Goal: Task Accomplishment & Management: Use online tool/utility

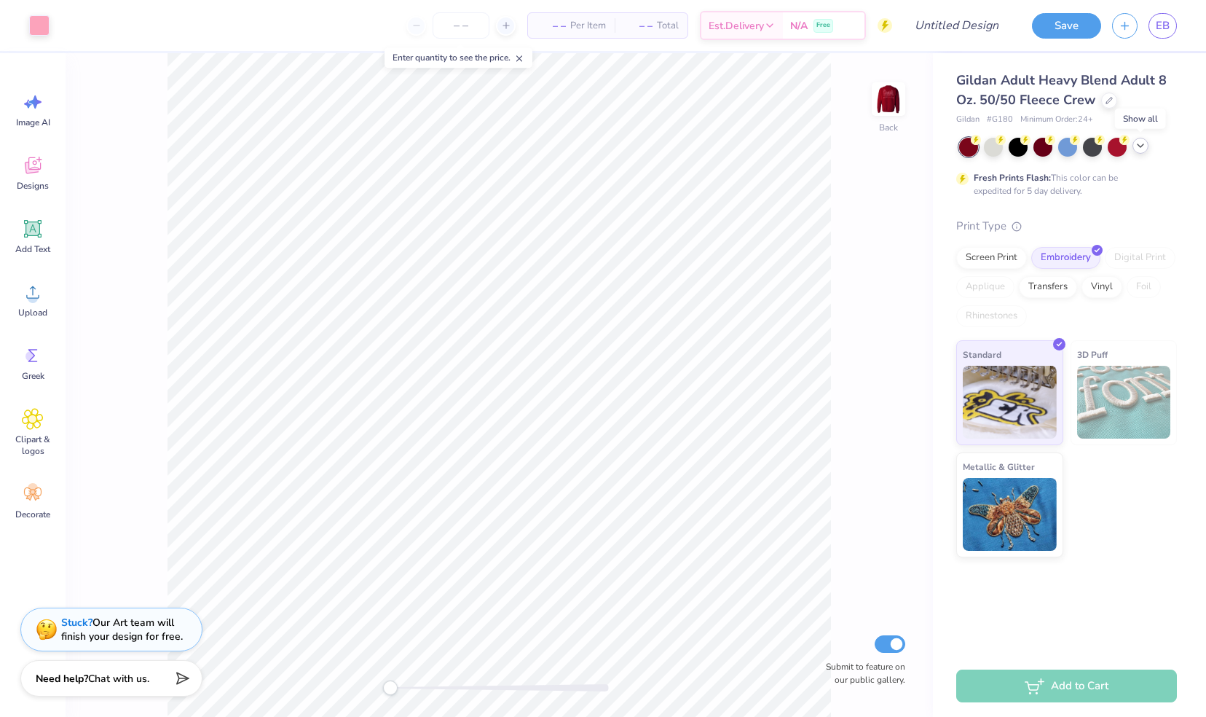
click at [1142, 141] on icon at bounding box center [1141, 146] width 12 height 12
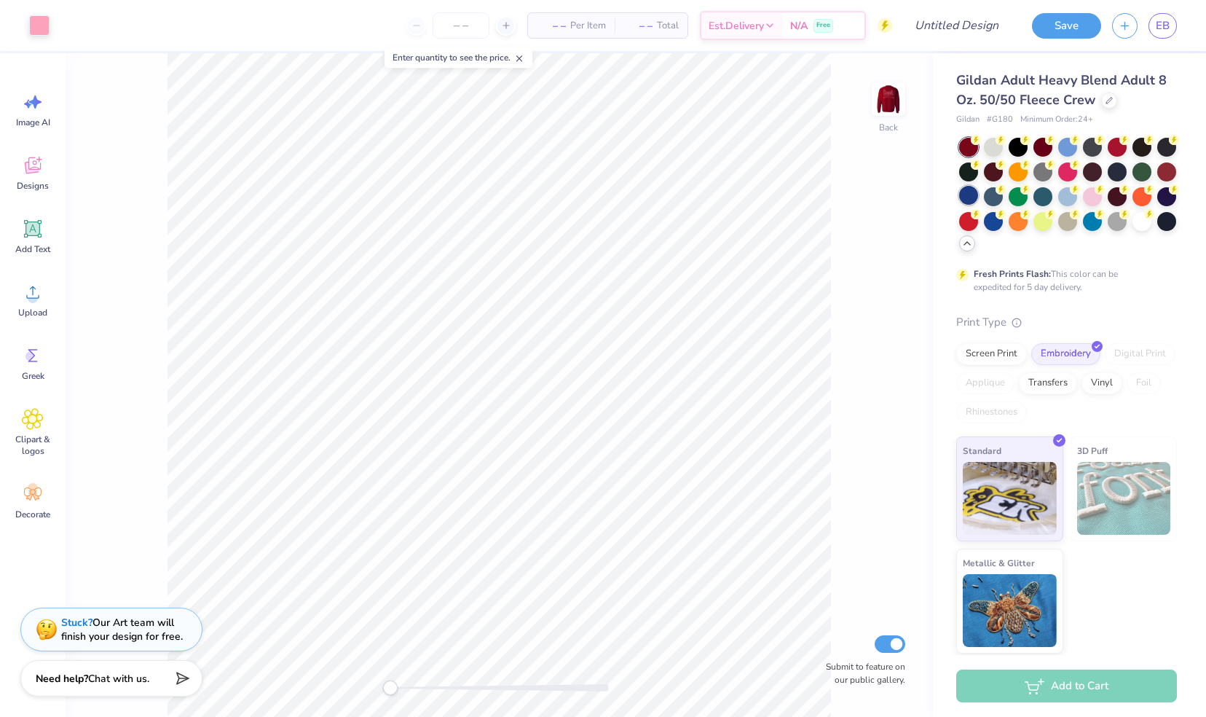
click at [972, 192] on div at bounding box center [968, 195] width 19 height 19
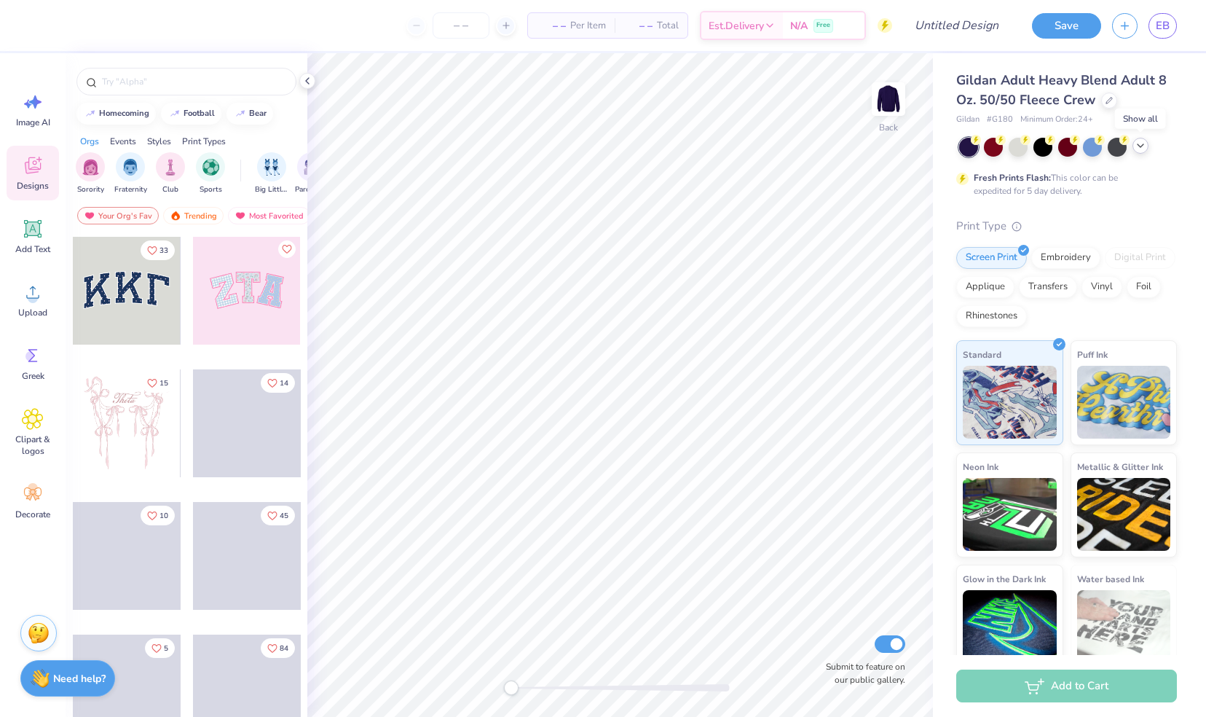
click at [1141, 149] on icon at bounding box center [1141, 146] width 12 height 12
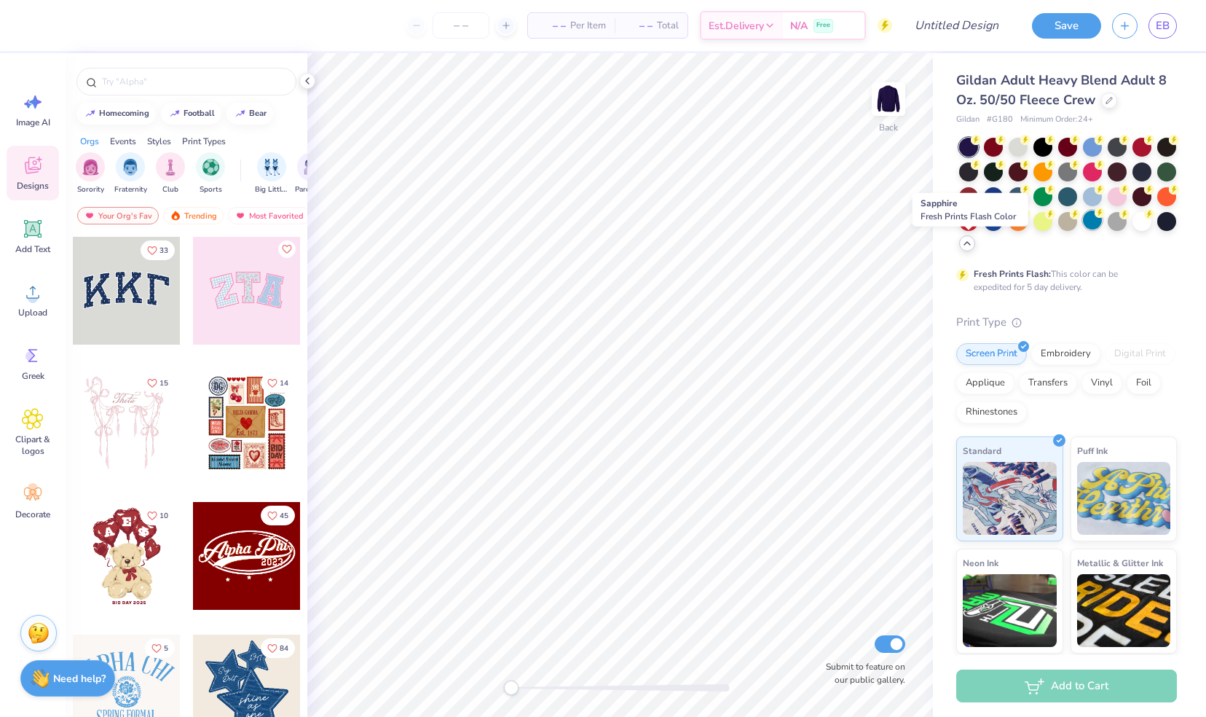
click at [1083, 229] on div at bounding box center [1092, 220] width 19 height 19
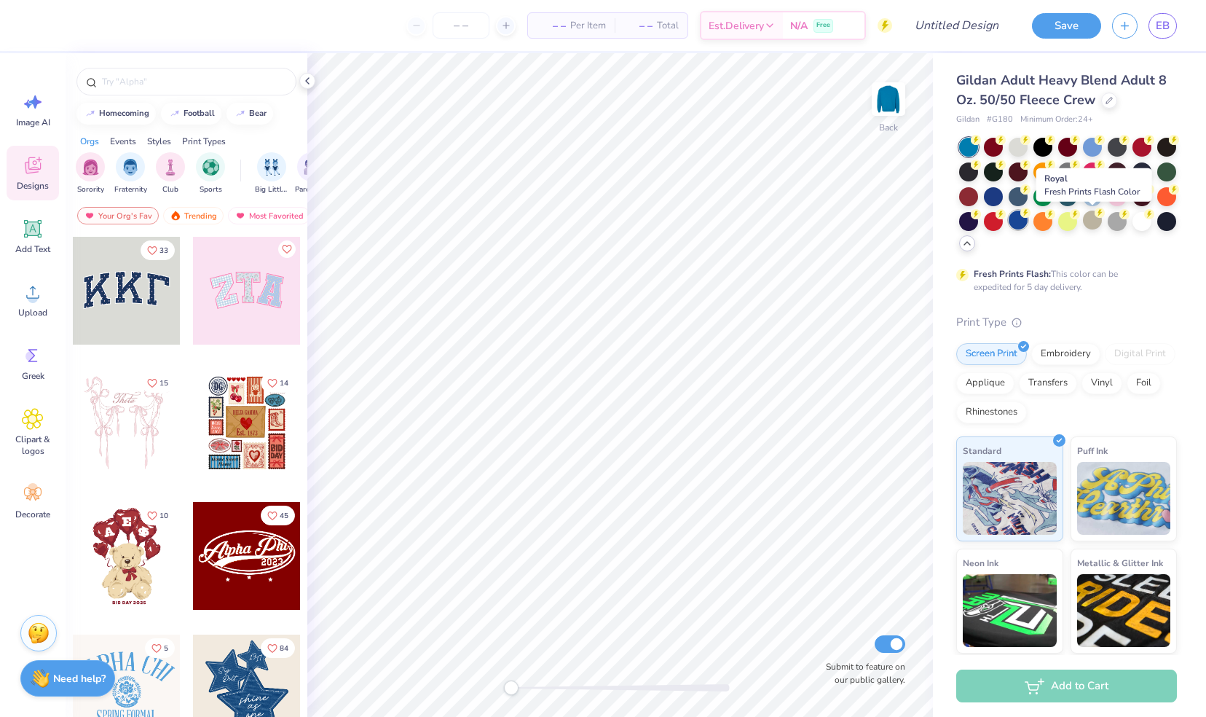
click at [1028, 219] on div at bounding box center [1018, 220] width 19 height 19
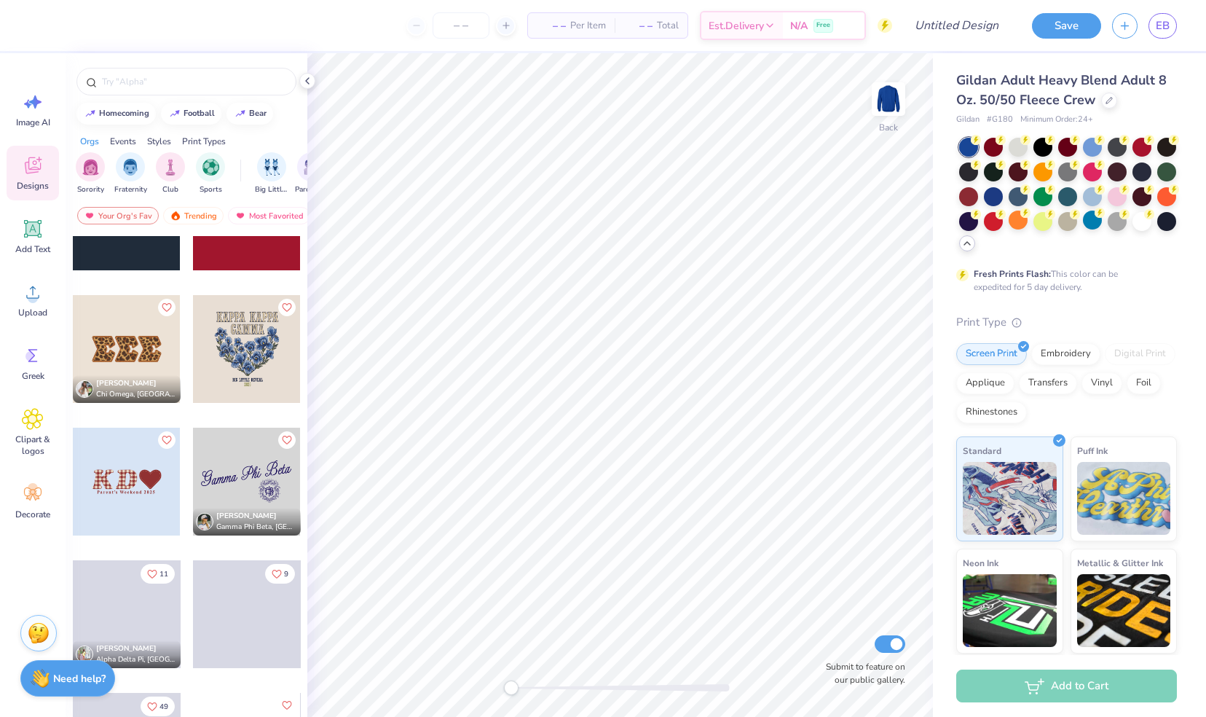
scroll to position [3389, 0]
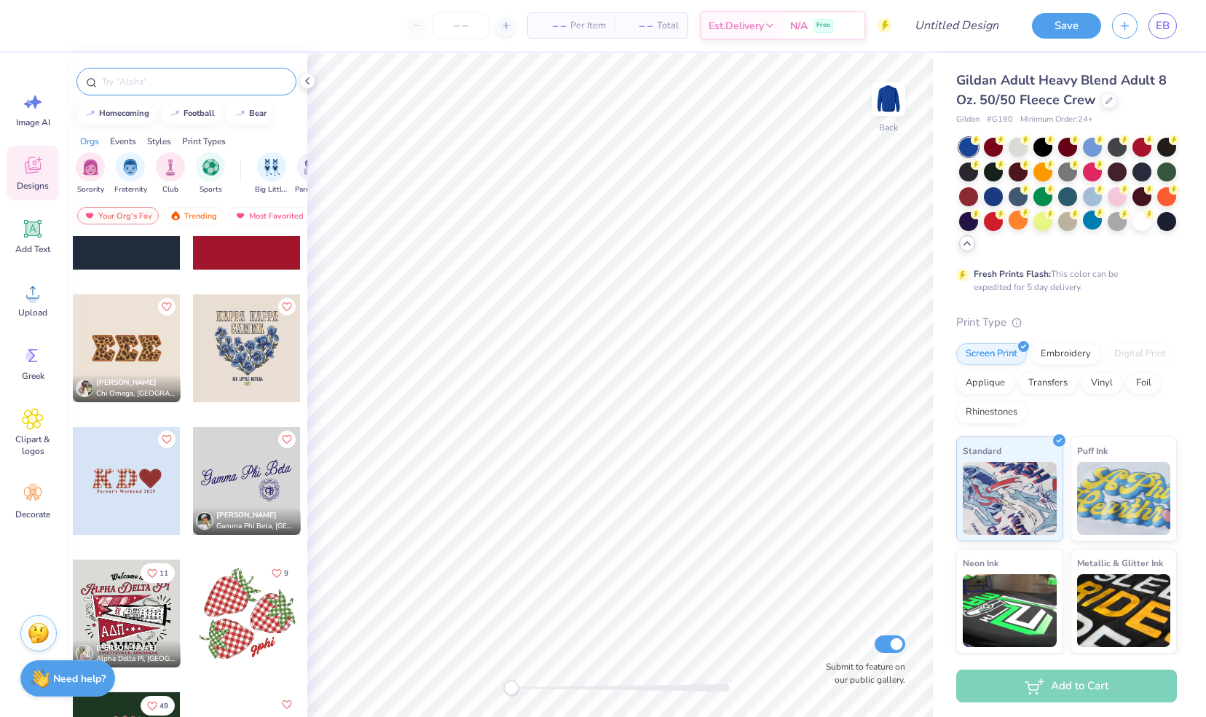
click at [196, 77] on input "text" at bounding box center [194, 81] width 186 height 15
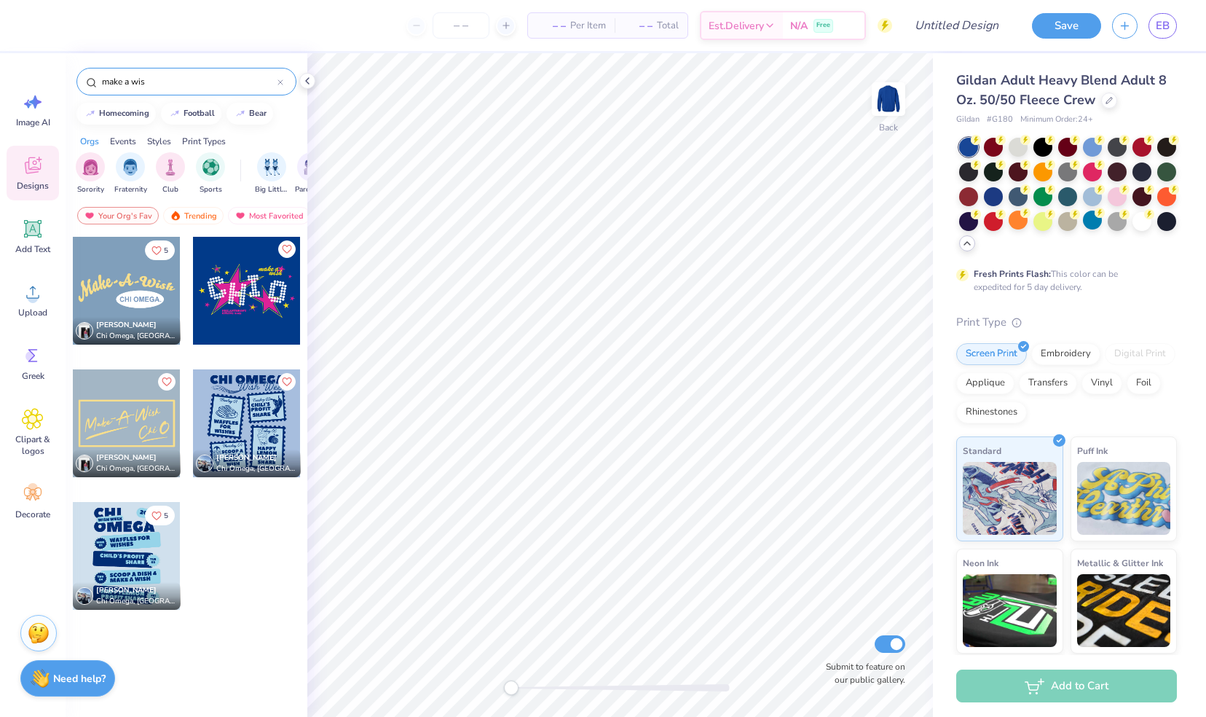
type input "make a wis"
click at [259, 293] on div at bounding box center [247, 291] width 108 height 108
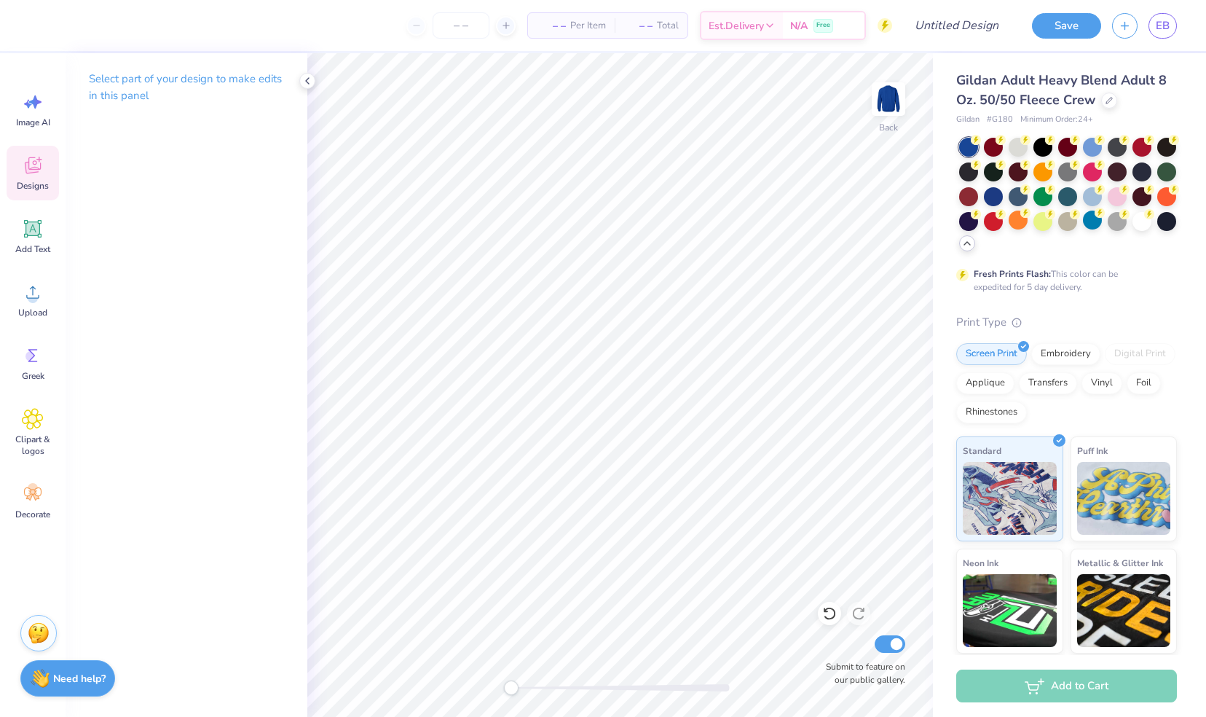
click at [37, 178] on div "Designs" at bounding box center [33, 173] width 52 height 55
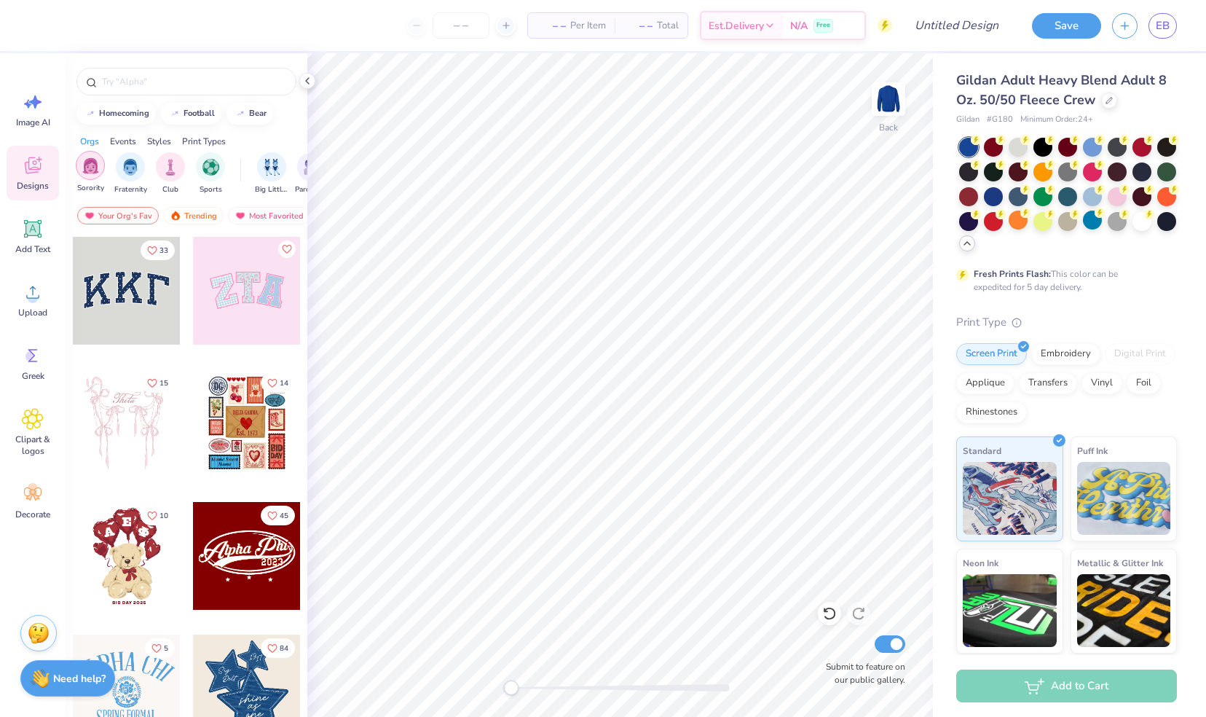
click at [95, 169] on img "filter for Sorority" at bounding box center [90, 165] width 17 height 17
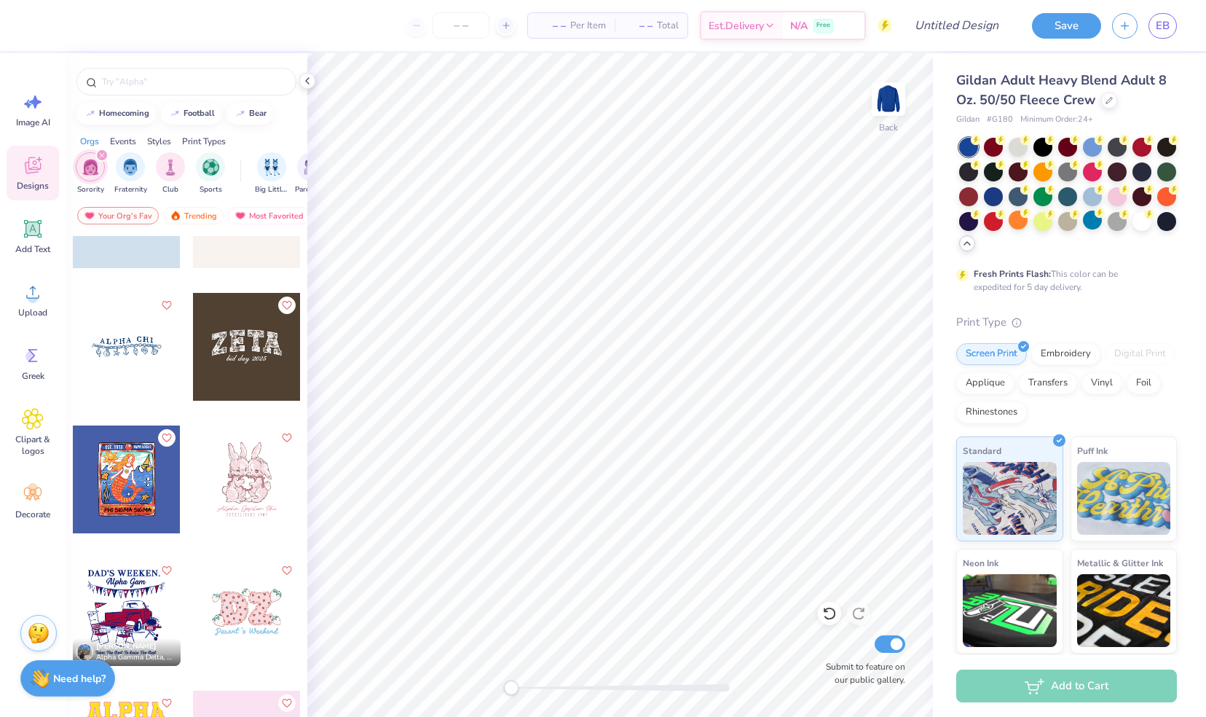
scroll to position [12235, 0]
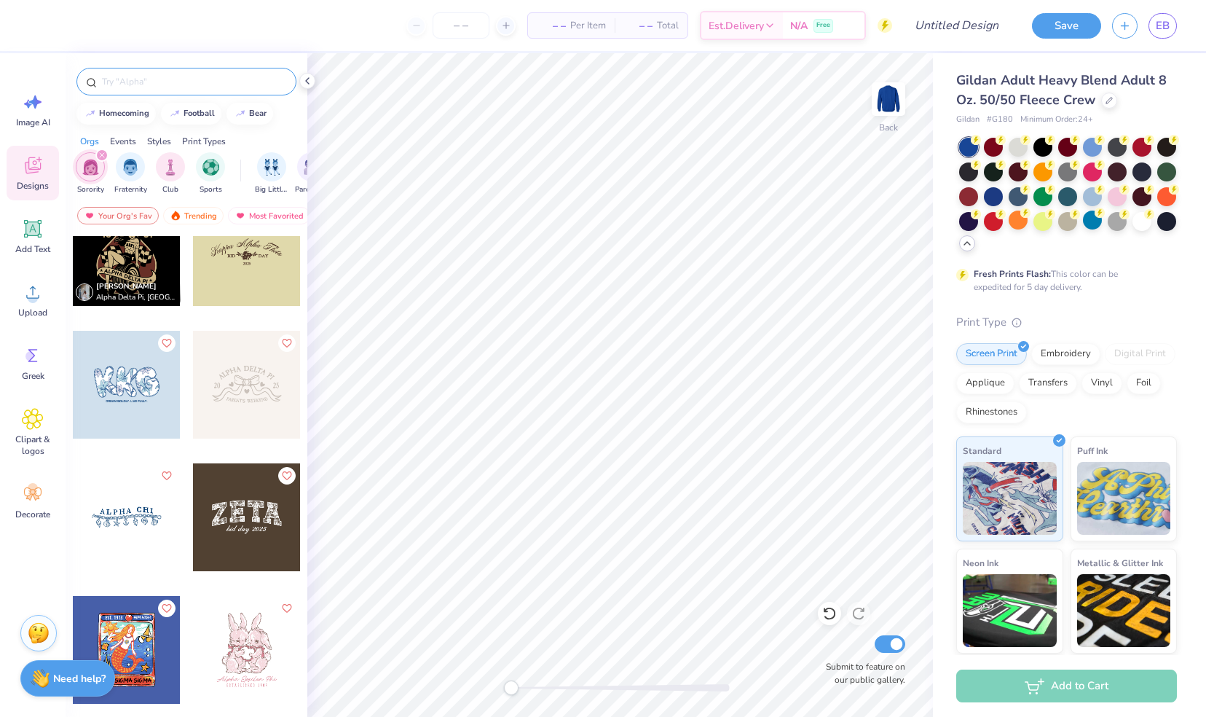
click at [193, 73] on div at bounding box center [186, 82] width 220 height 28
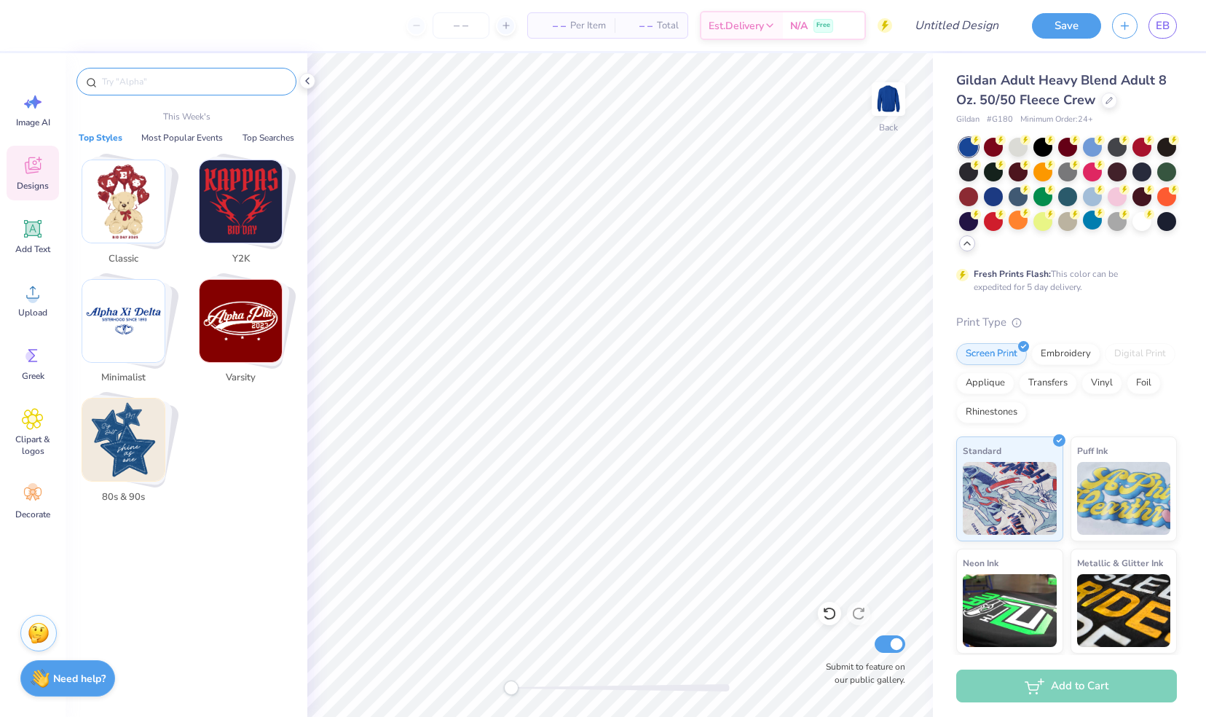
click at [195, 77] on input "text" at bounding box center [194, 81] width 186 height 15
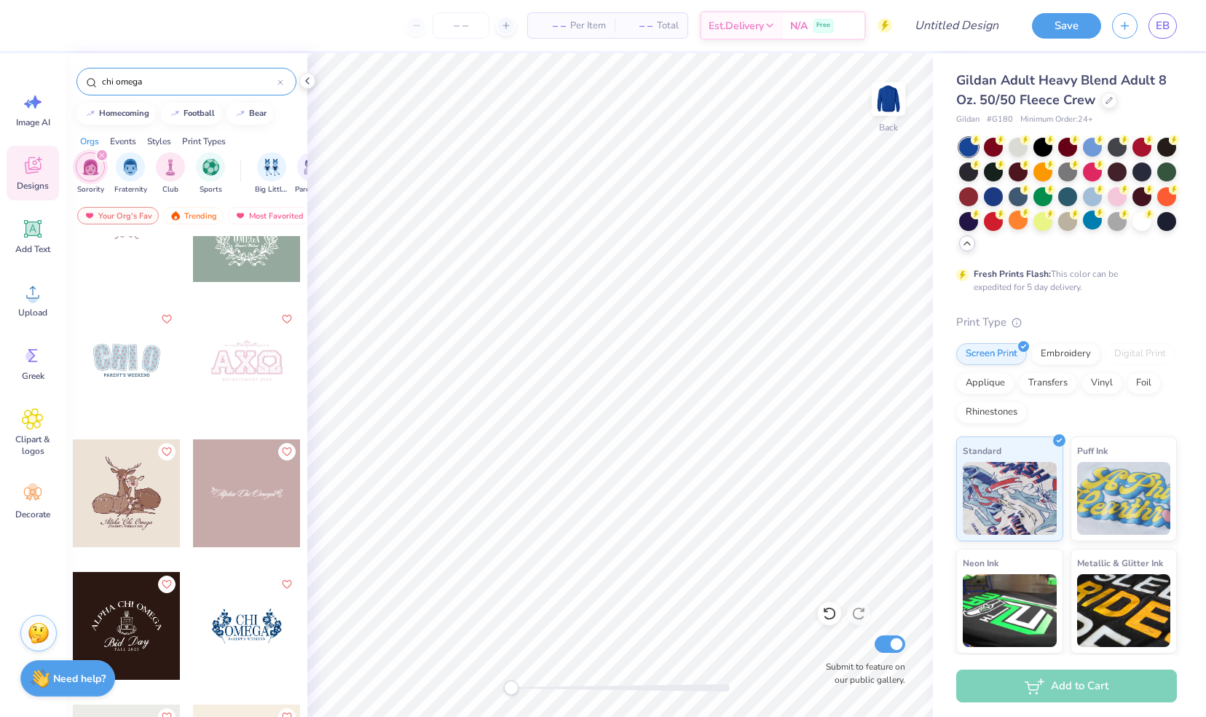
scroll to position [16236, 0]
type input "chi omega"
click at [130, 369] on div at bounding box center [127, 361] width 108 height 108
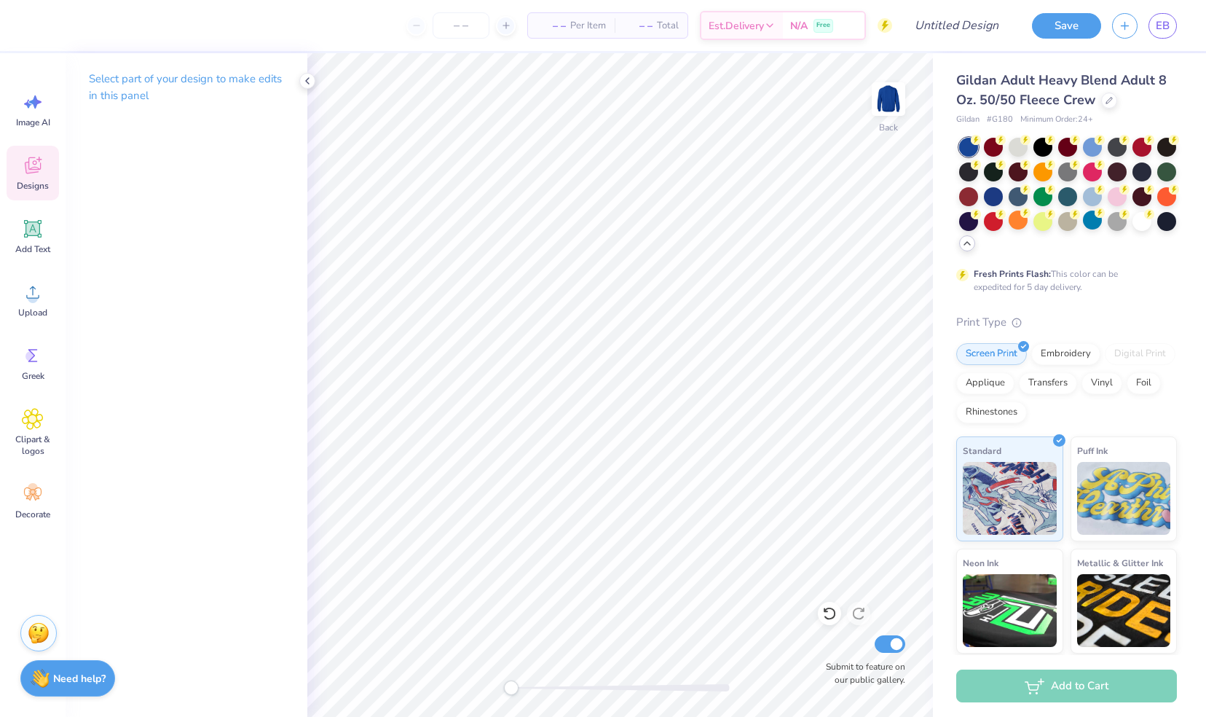
click at [45, 189] on span "Designs" at bounding box center [33, 186] width 32 height 12
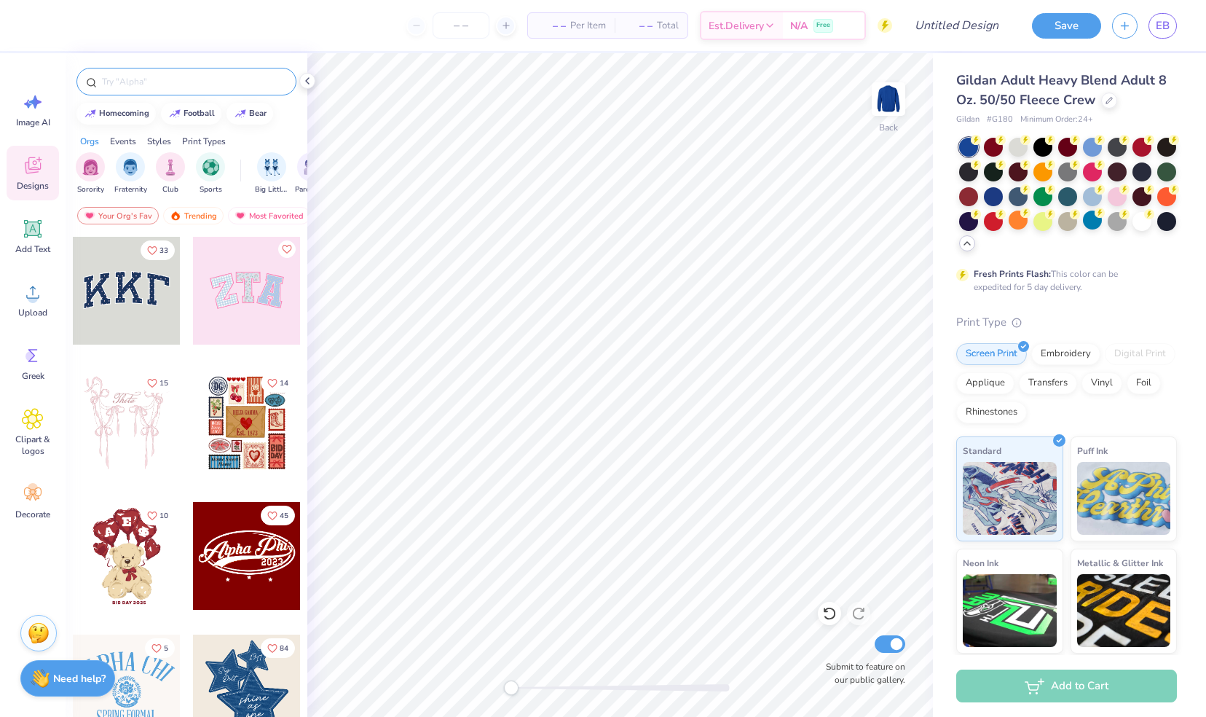
click at [191, 85] on input "text" at bounding box center [194, 81] width 186 height 15
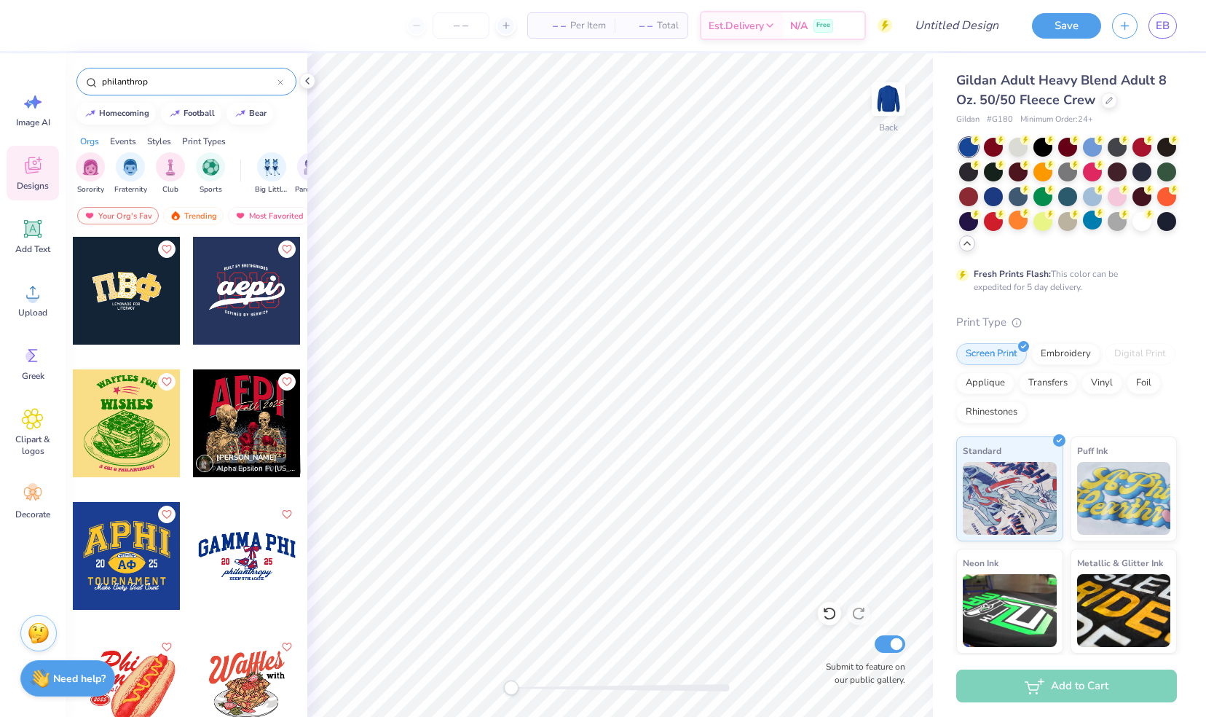
type input "philanthropy"
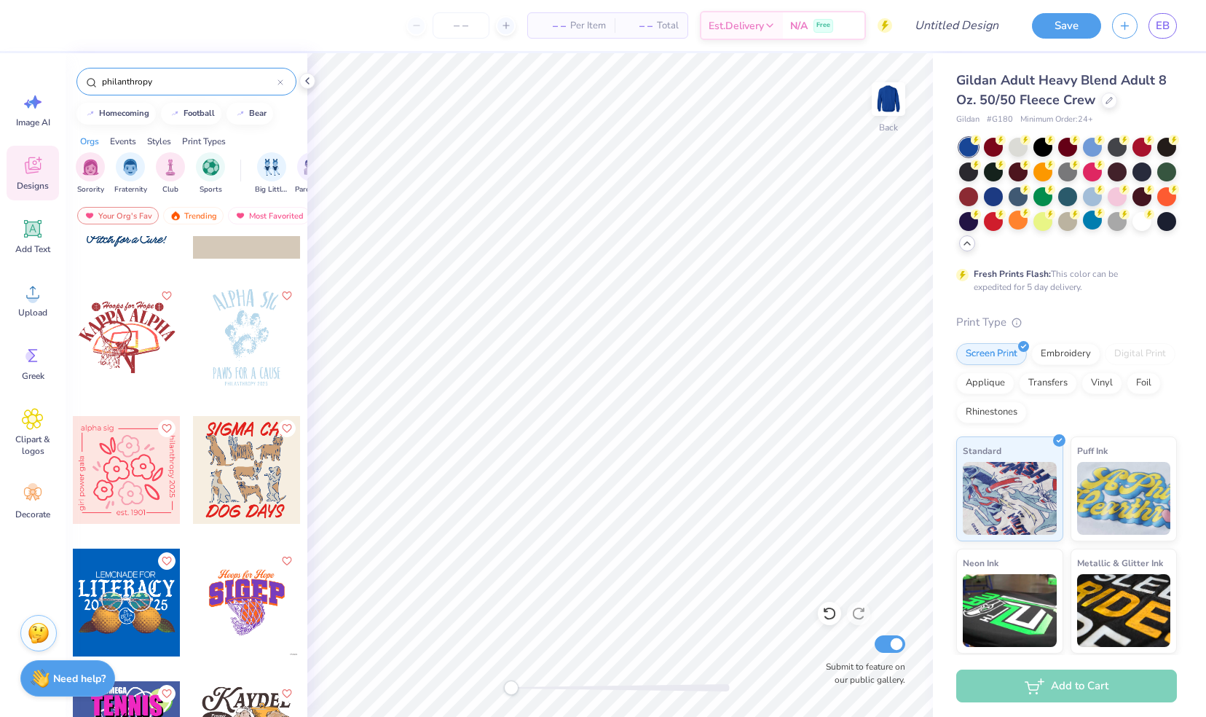
scroll to position [8305, 0]
click at [282, 82] on icon at bounding box center [281, 82] width 6 height 6
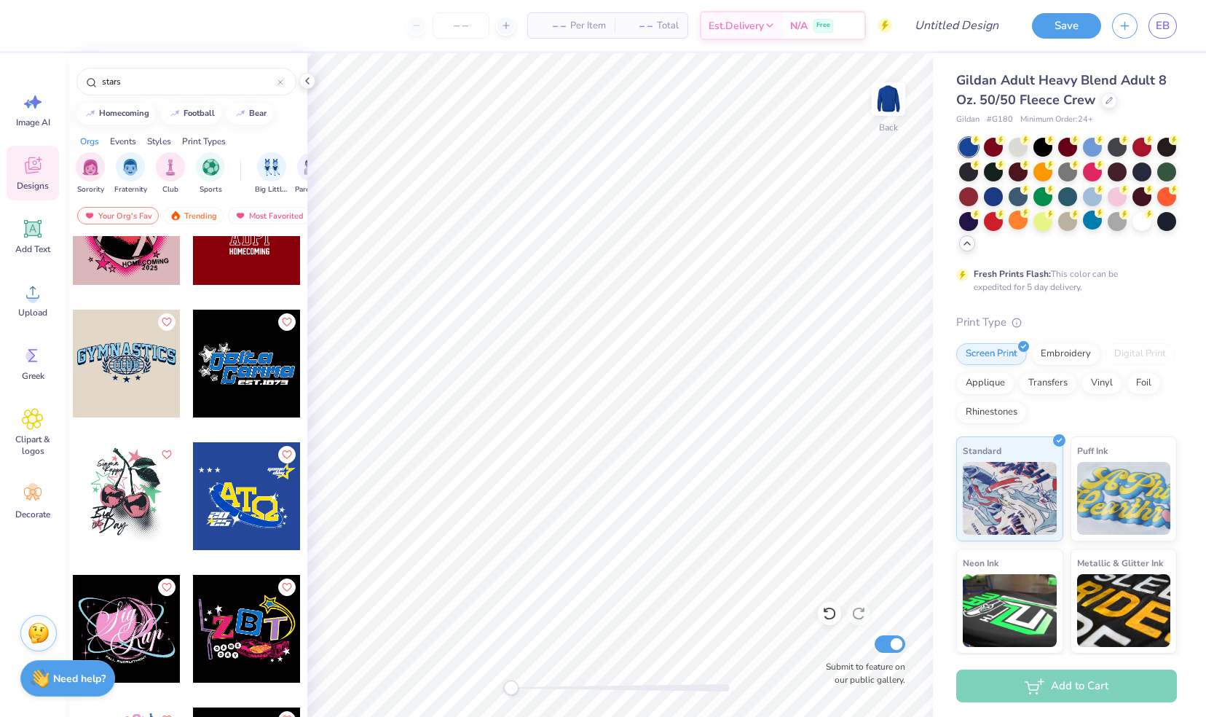
scroll to position [9671, 0]
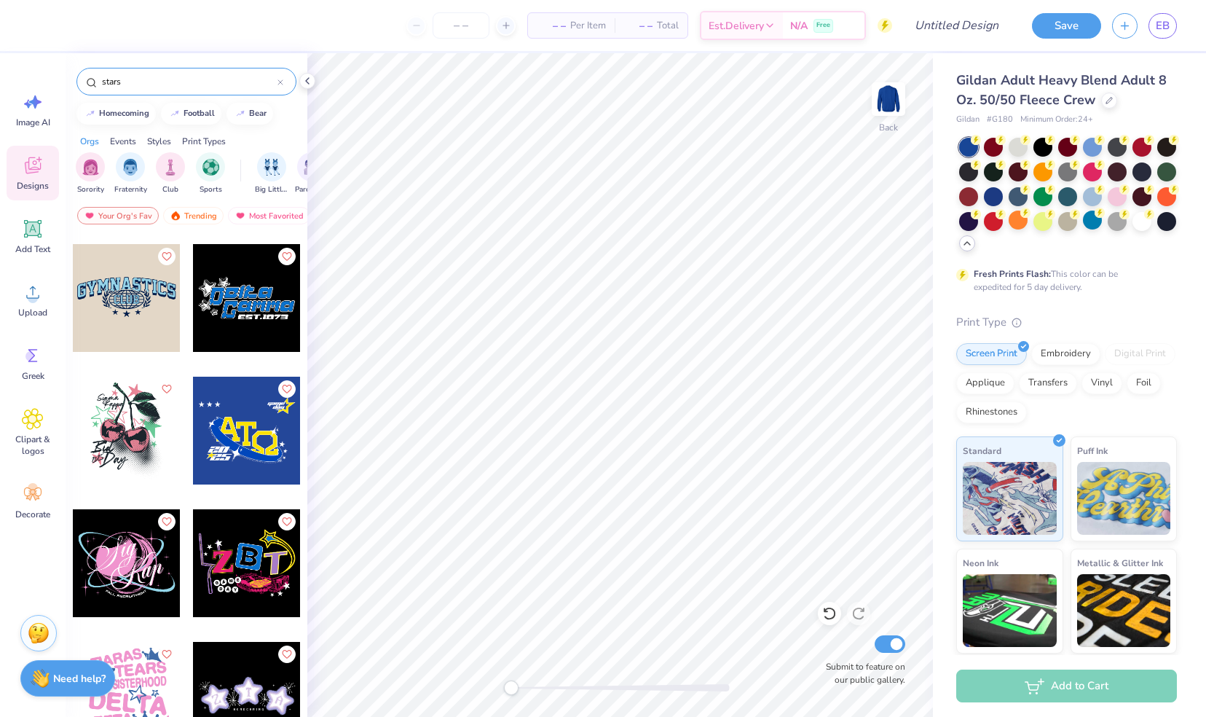
type input "stars"
click at [287, 79] on div "stars" at bounding box center [186, 82] width 220 height 28
click at [280, 82] on icon at bounding box center [280, 82] width 4 height 4
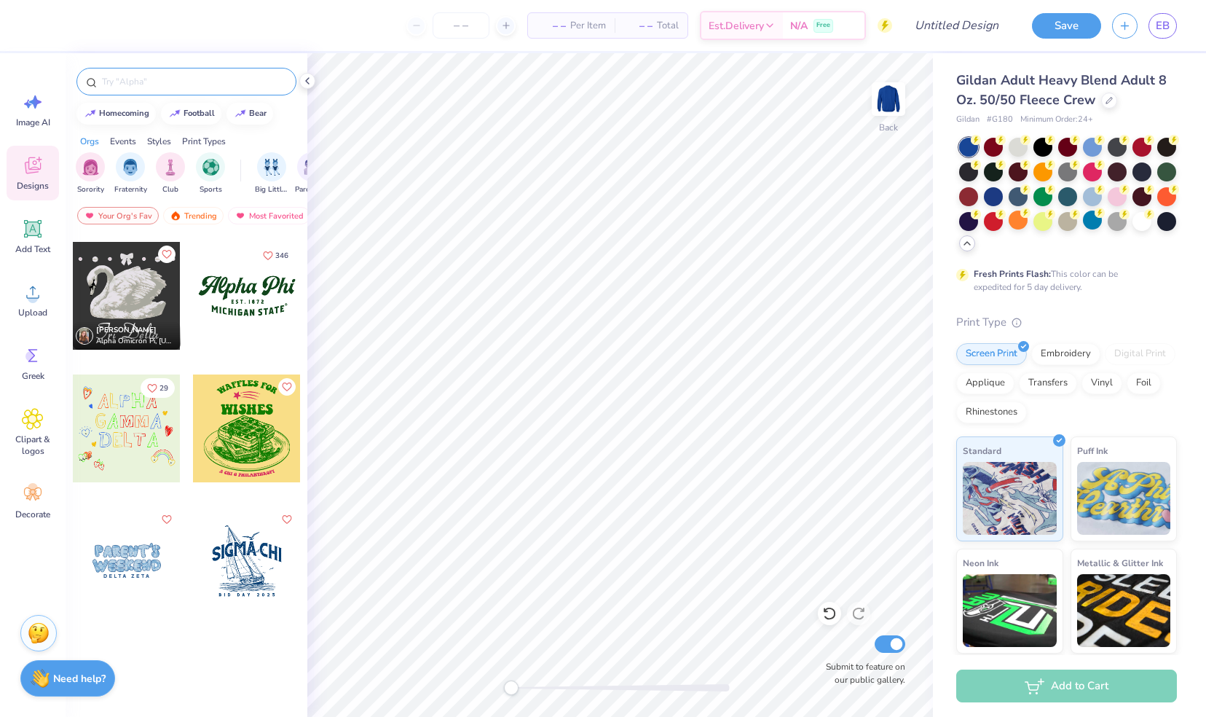
click at [249, 83] on input "text" at bounding box center [194, 81] width 186 height 15
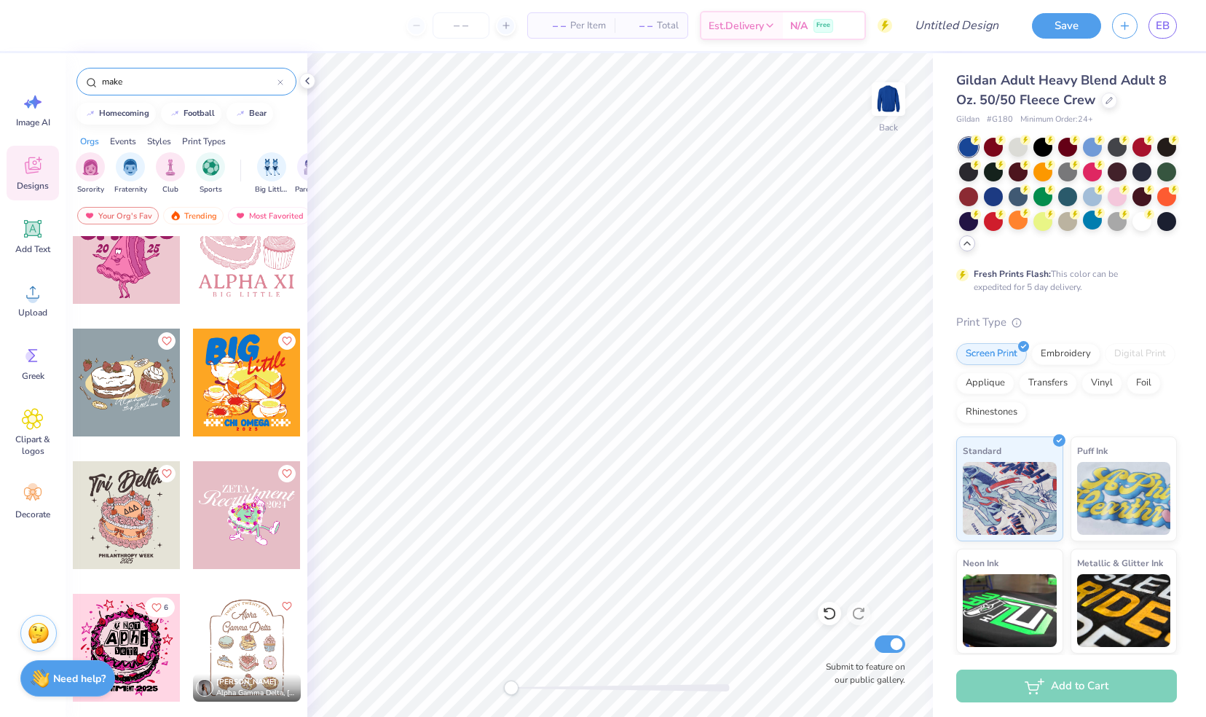
scroll to position [1747, 0]
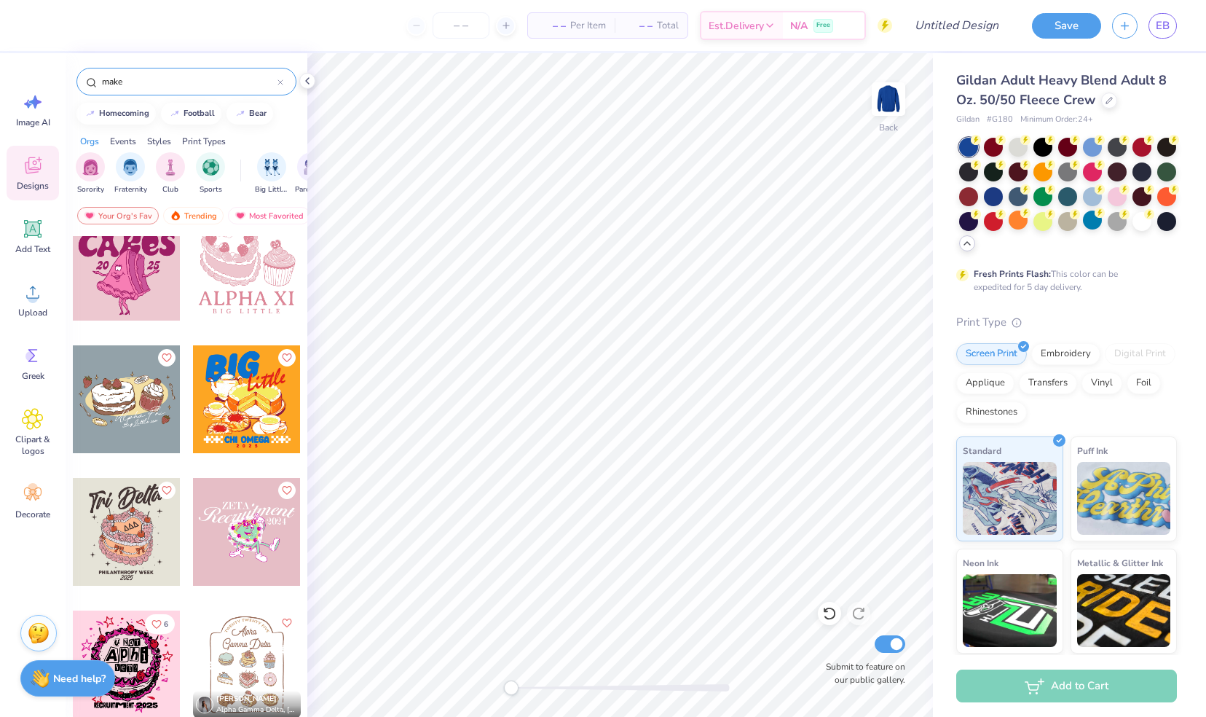
type input "make"
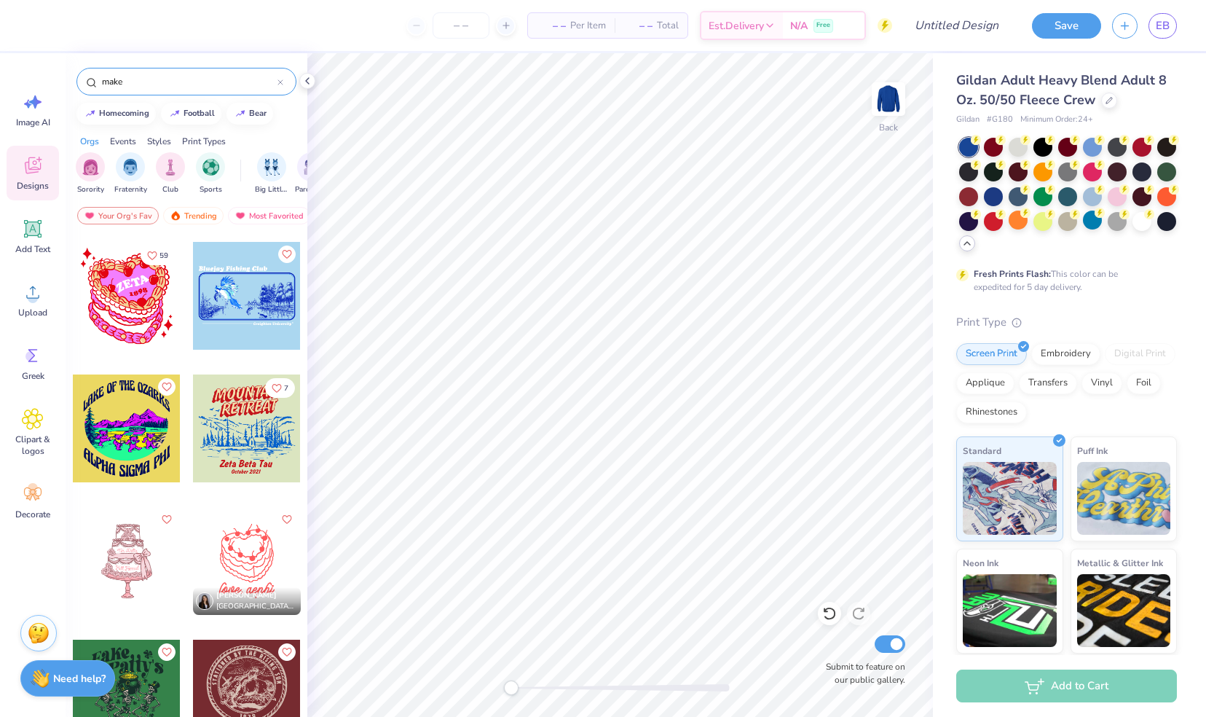
scroll to position [3044, 0]
click at [36, 243] on span "Add Text" at bounding box center [32, 249] width 35 height 12
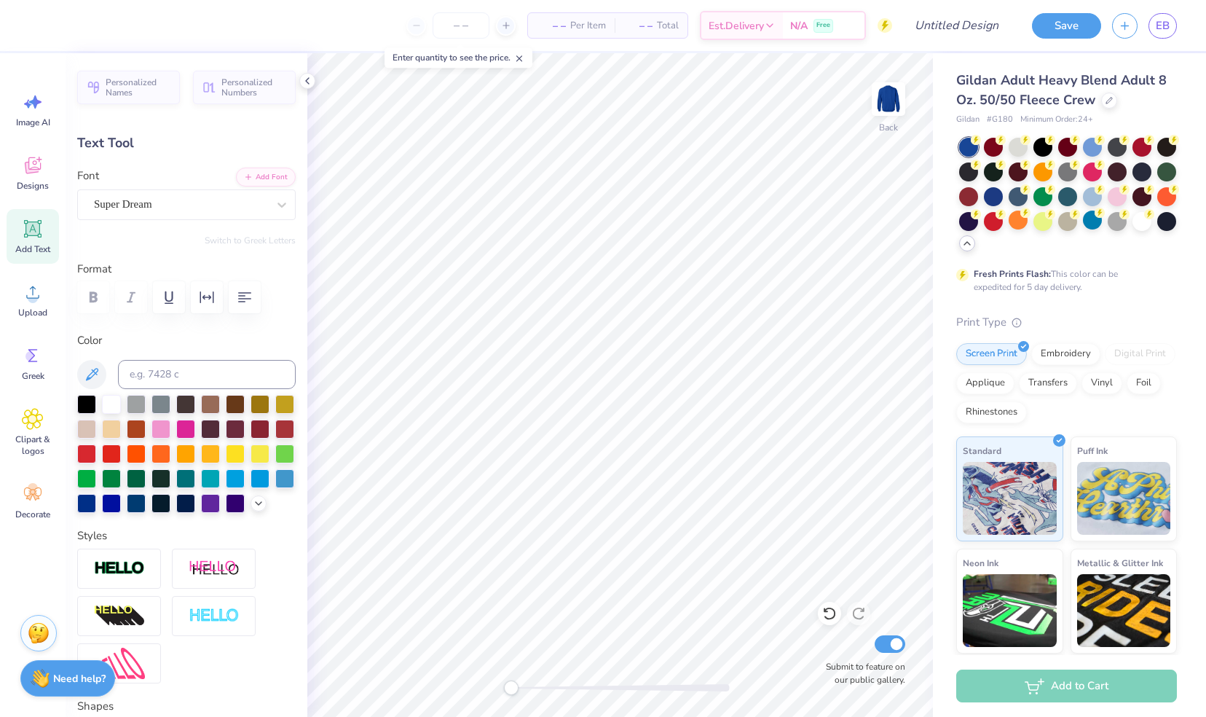
scroll to position [12, 1]
type textarea "T"
type textarea "W"
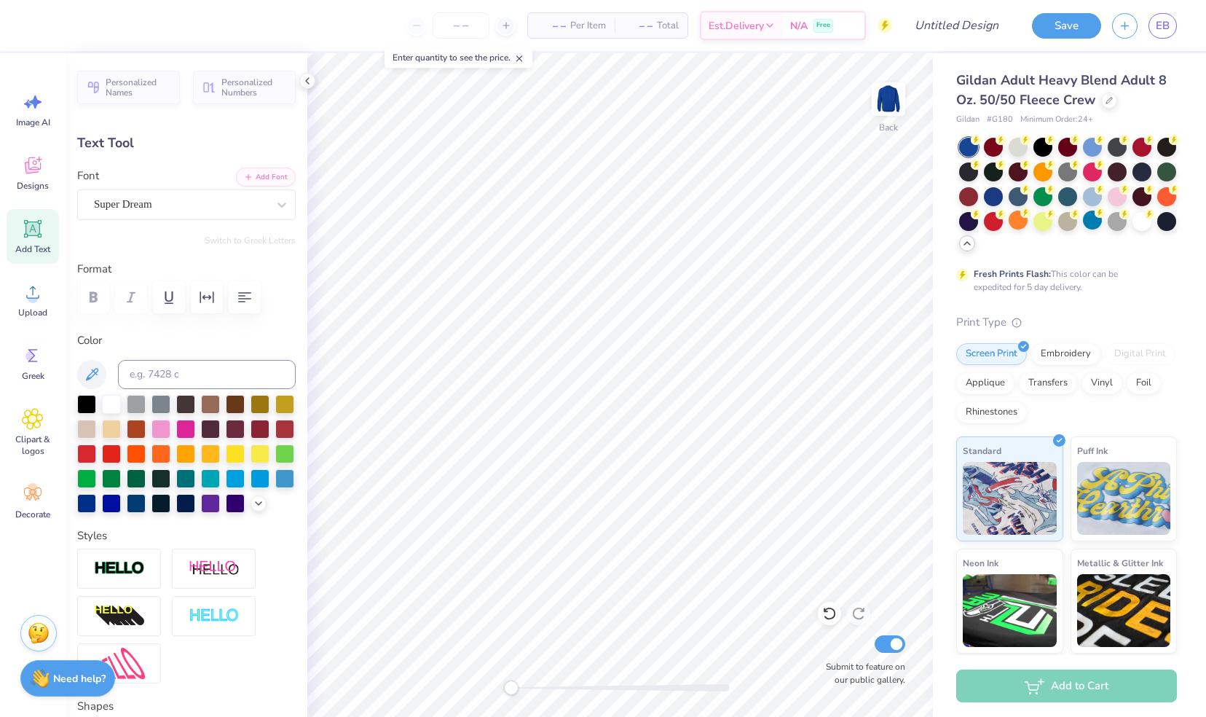
type textarea "C"
type textarea "W"
type textarea "D"
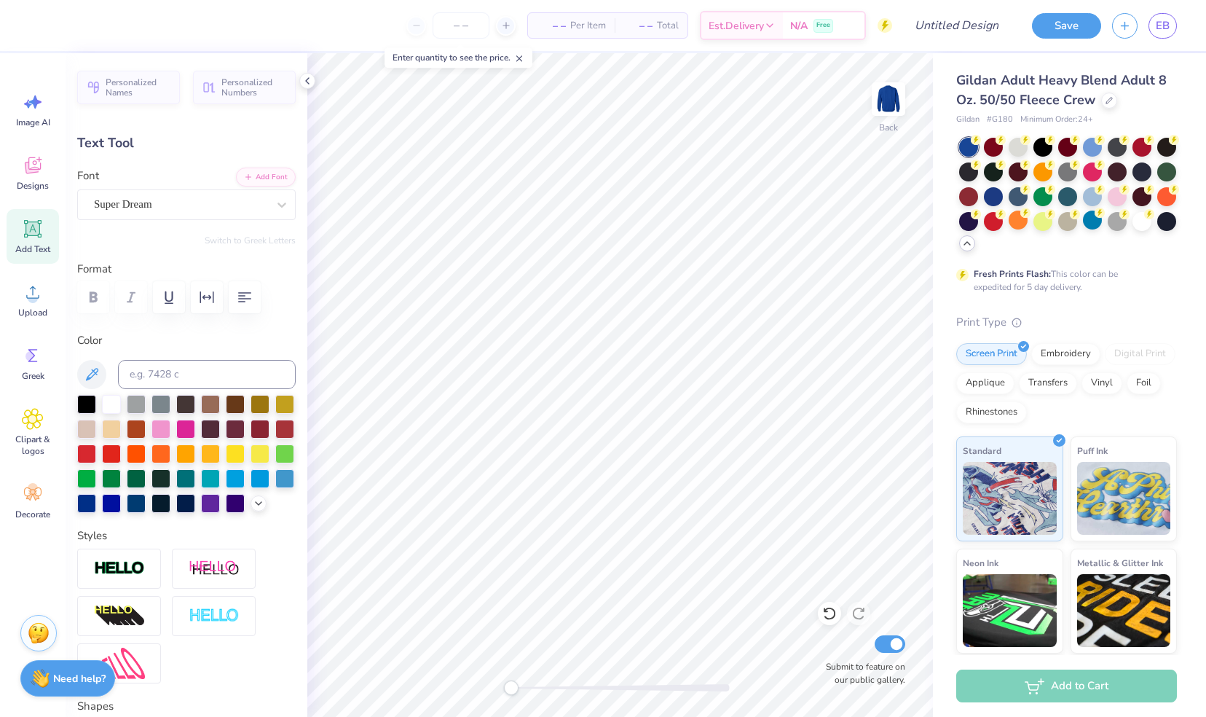
scroll to position [11, 3]
type textarea "W"
type textarea "D"
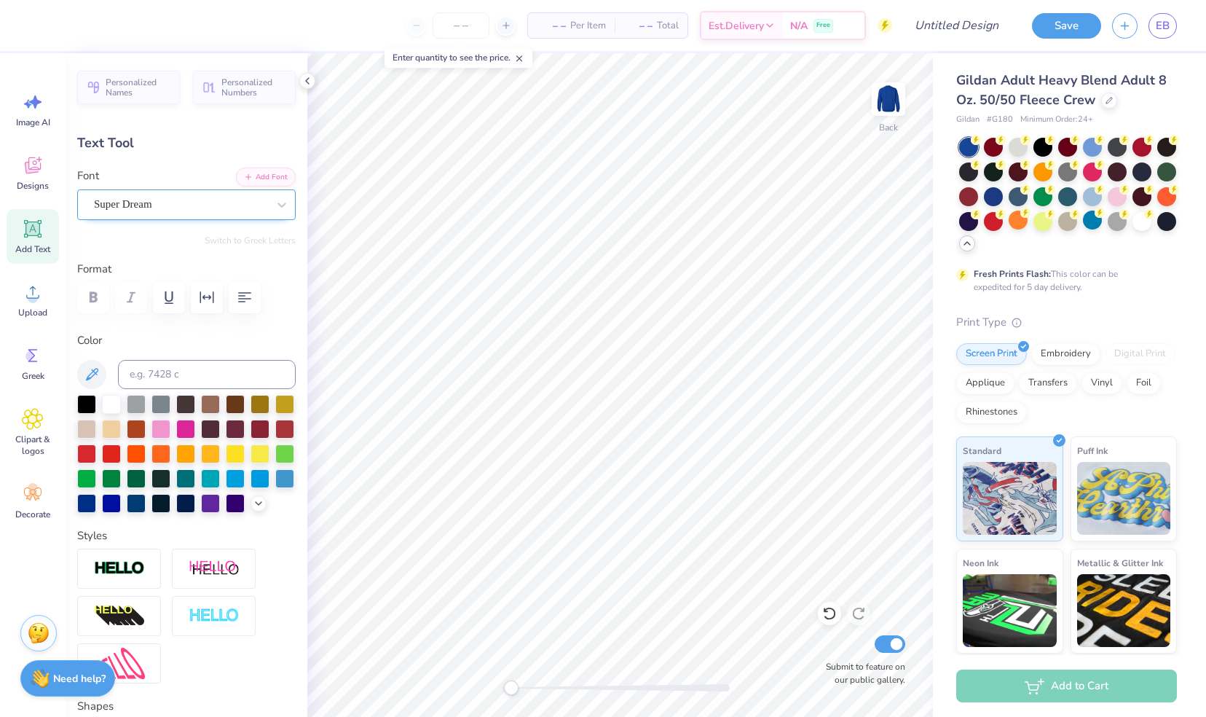
type textarea "Make a Wish"
click at [176, 205] on div "Super Dream" at bounding box center [181, 204] width 176 height 23
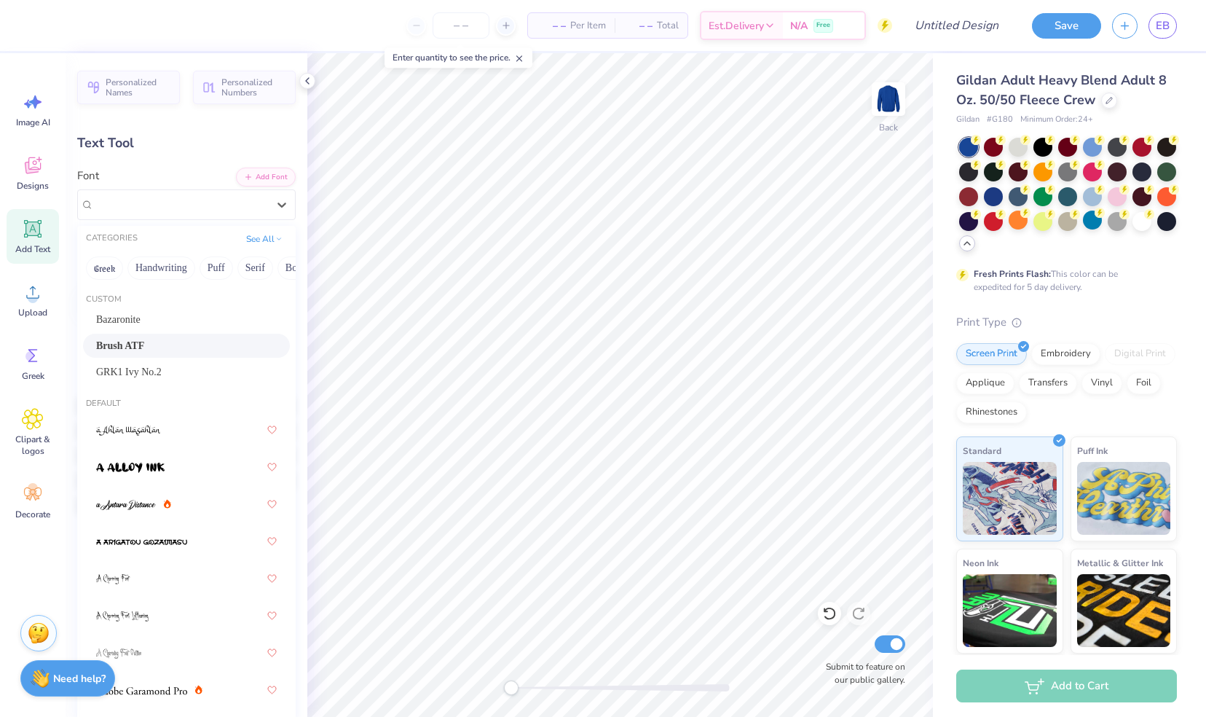
click at [175, 335] on div "Brush ATF" at bounding box center [186, 346] width 207 height 24
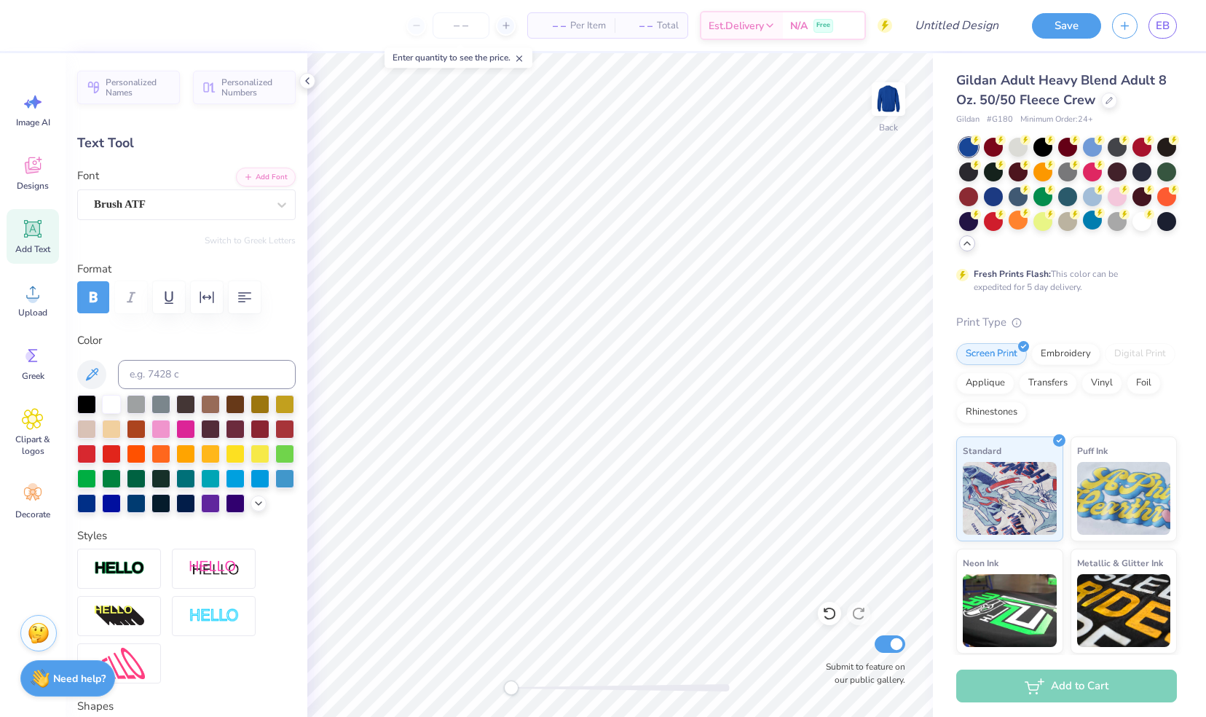
scroll to position [12, 5]
click at [186, 197] on div "Brush ATF" at bounding box center [181, 204] width 176 height 23
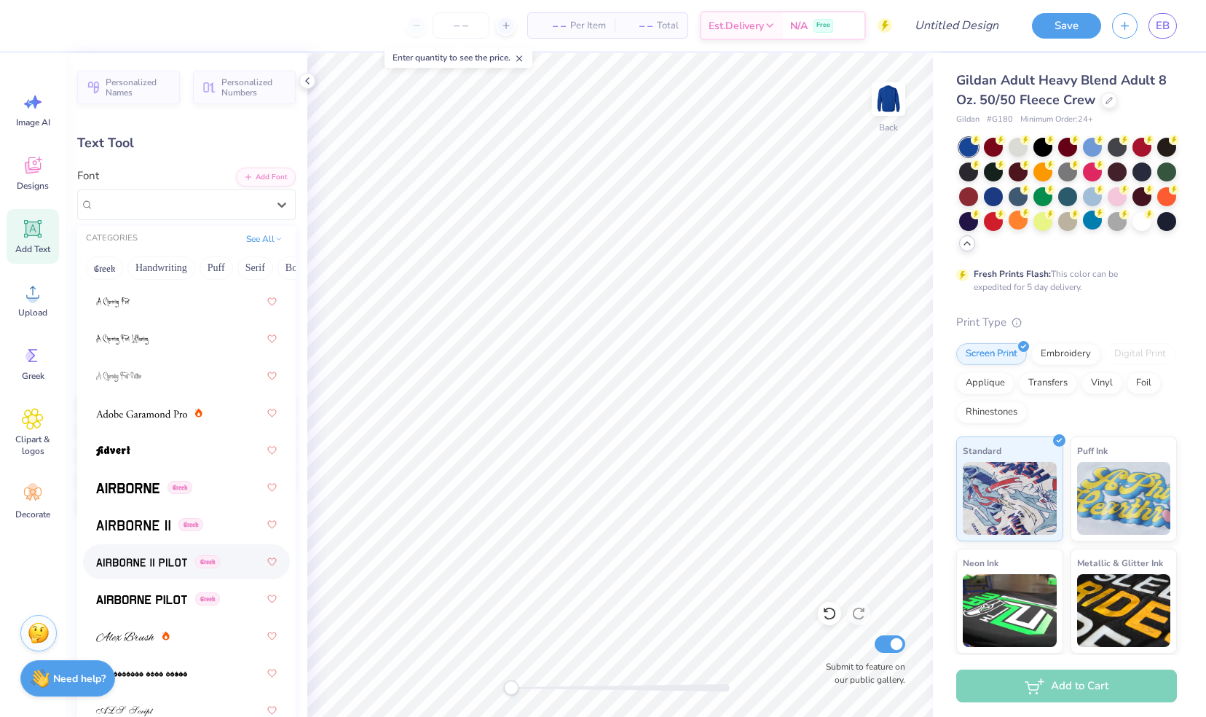
scroll to position [545, 0]
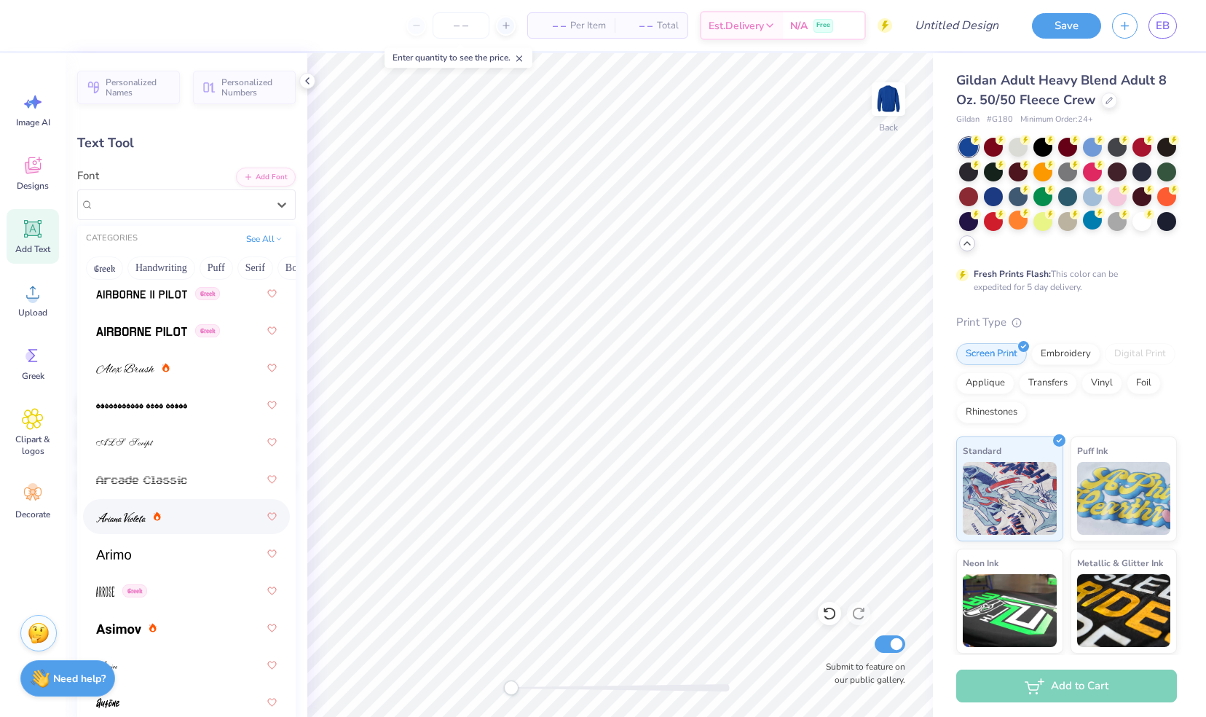
click at [197, 511] on div at bounding box center [186, 516] width 181 height 26
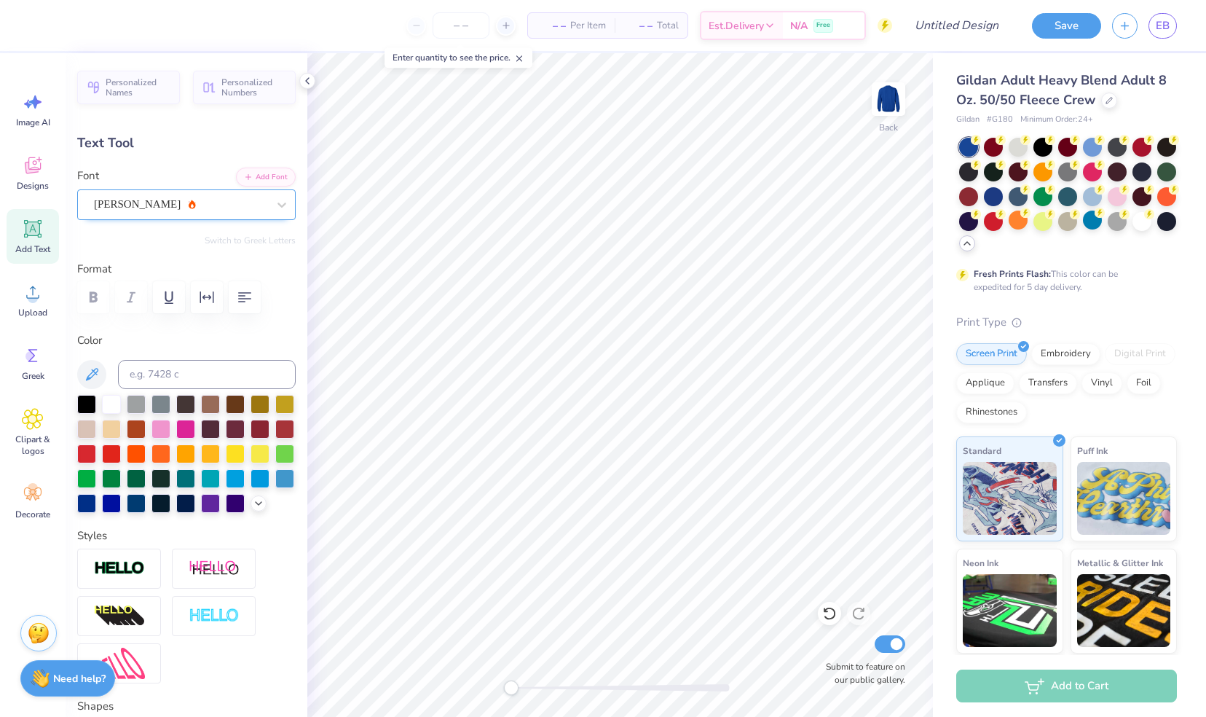
click at [214, 205] on div "[PERSON_NAME]" at bounding box center [181, 204] width 176 height 23
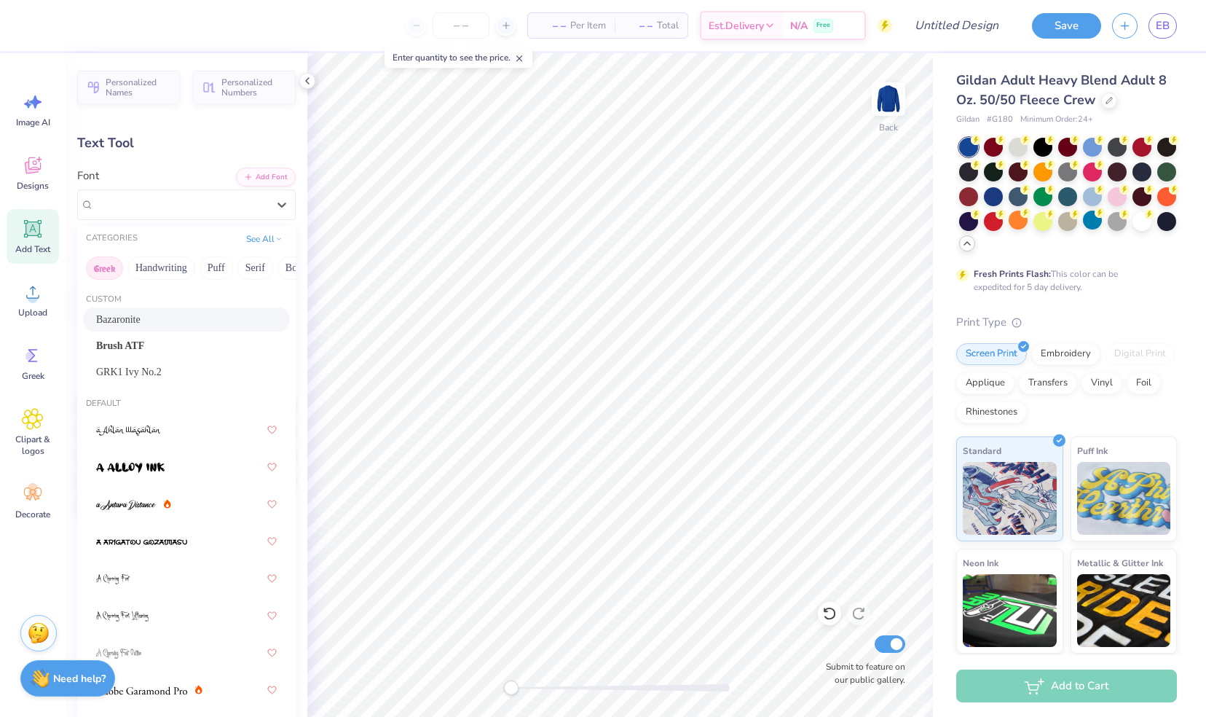
click at [104, 270] on button "Greek" at bounding box center [104, 267] width 37 height 23
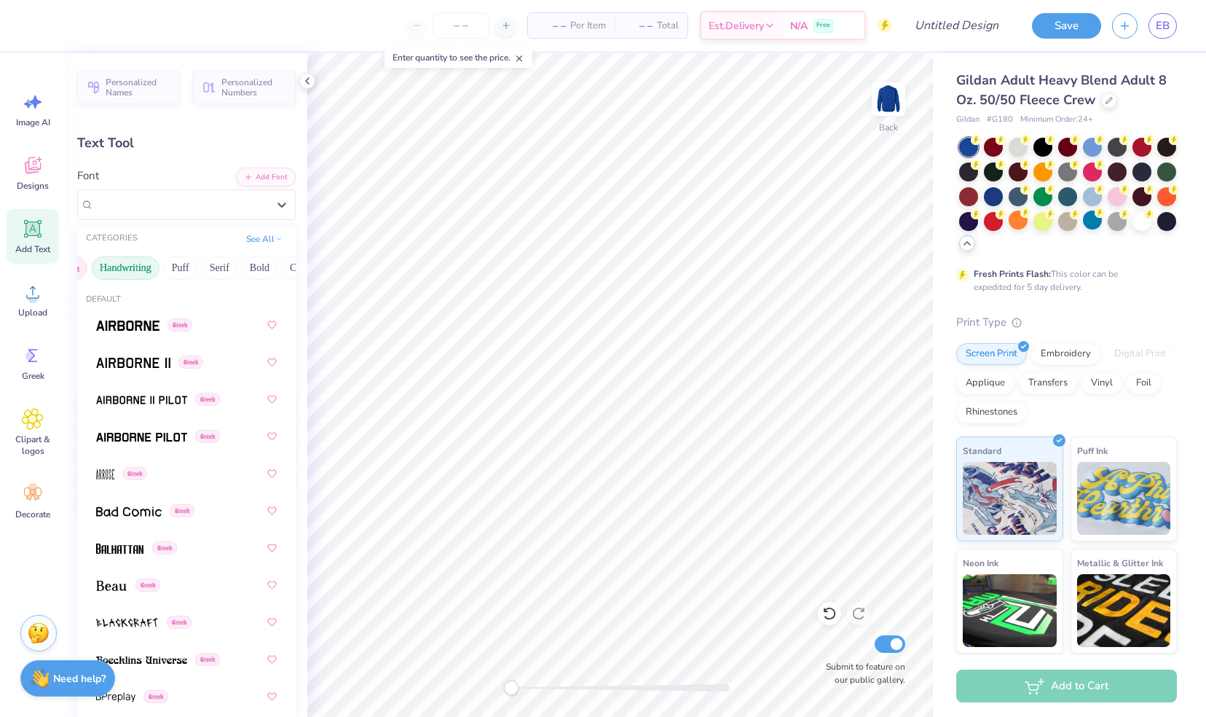
scroll to position [0, 36]
click at [176, 268] on button "Puff" at bounding box center [180, 267] width 34 height 23
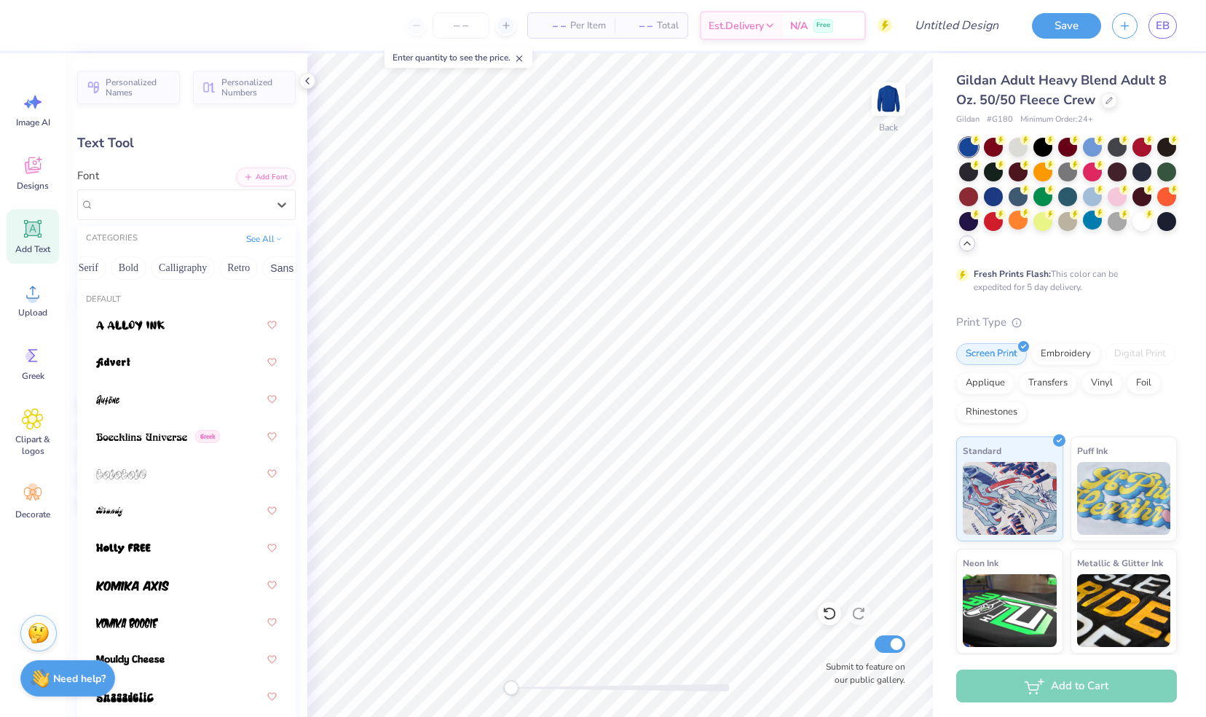
scroll to position [0, 168]
click at [176, 268] on button "Calligraphy" at bounding box center [181, 267] width 64 height 23
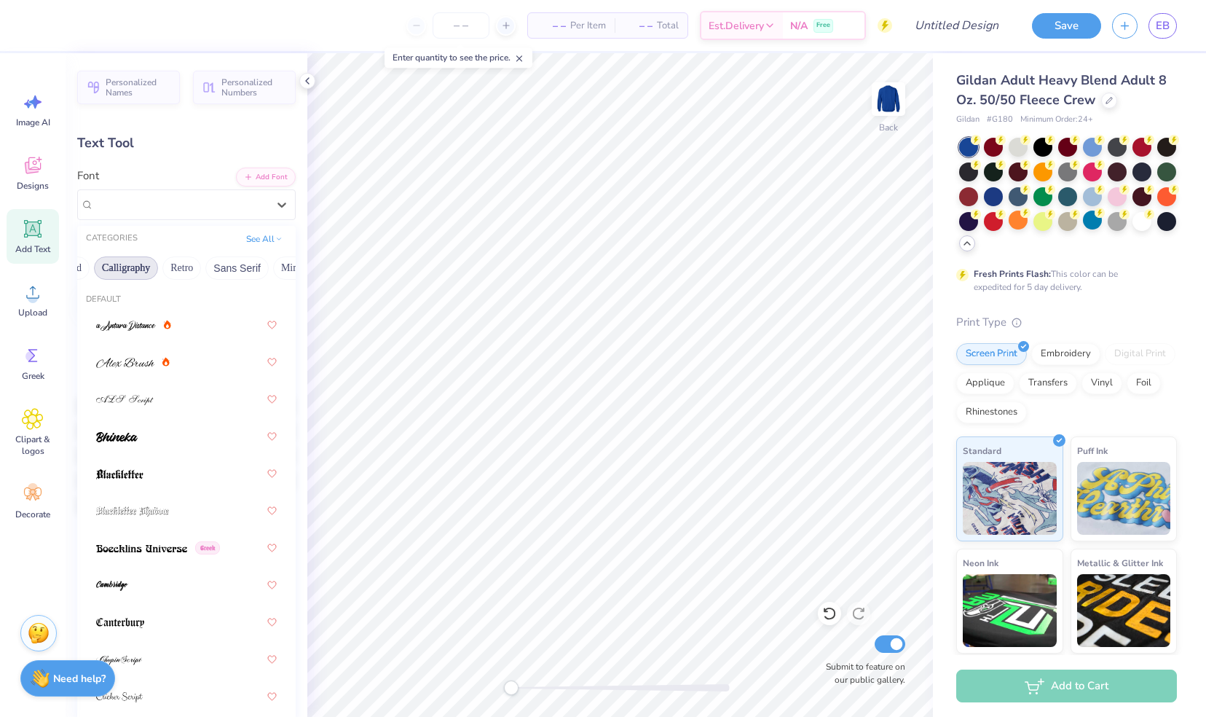
scroll to position [0, 227]
click at [176, 268] on button "Retro" at bounding box center [179, 267] width 39 height 23
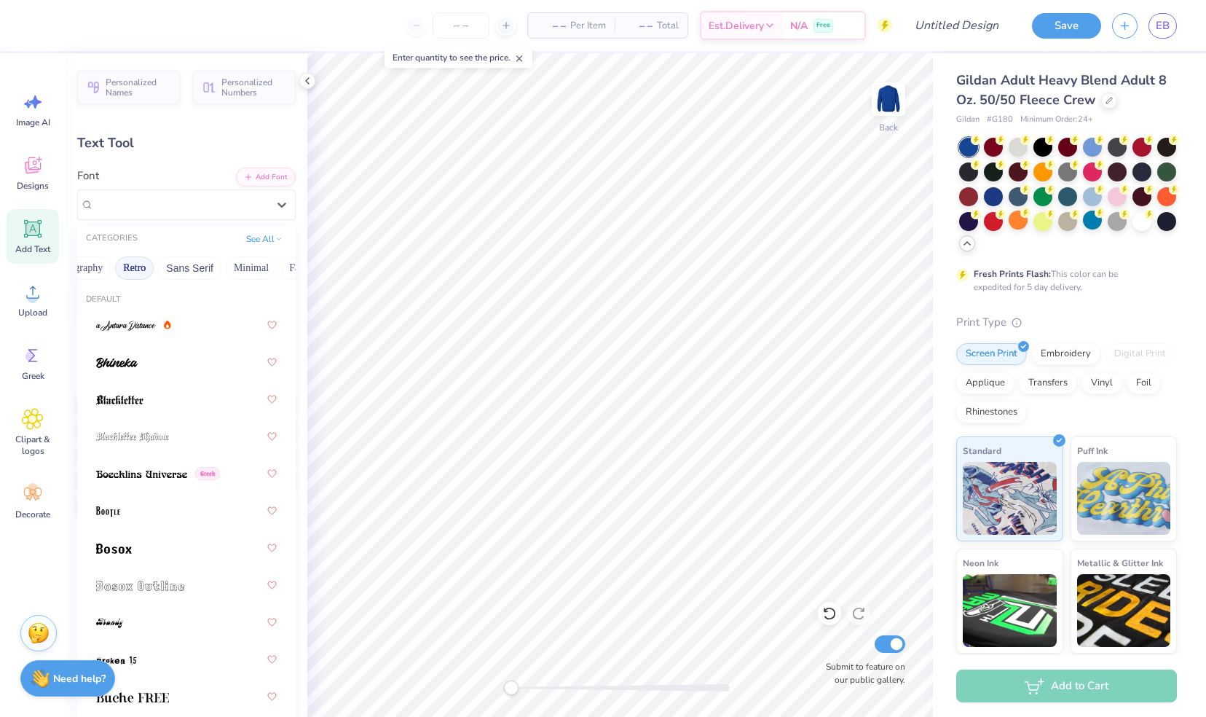
scroll to position [0, 273]
click at [251, 270] on button "Minimal" at bounding box center [249, 267] width 51 height 23
click at [178, 267] on button "Fantasy" at bounding box center [194, 267] width 48 height 23
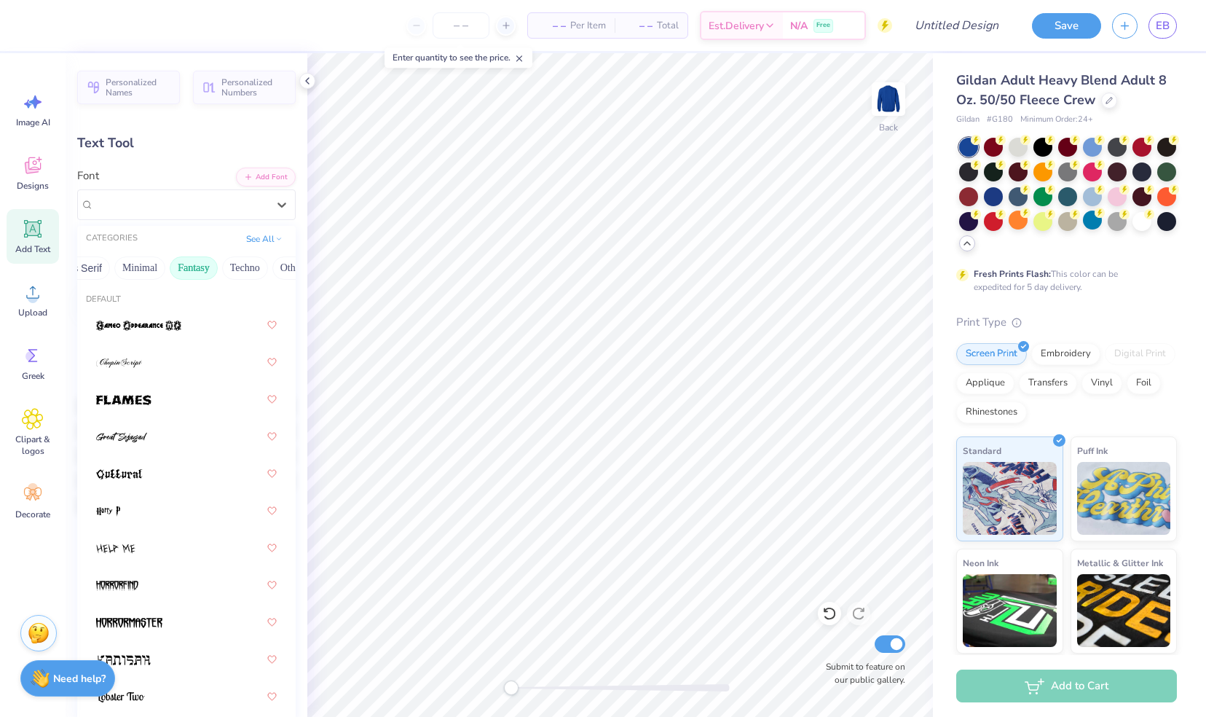
scroll to position [0, 416]
click at [203, 265] on button "Techno" at bounding box center [217, 267] width 46 height 23
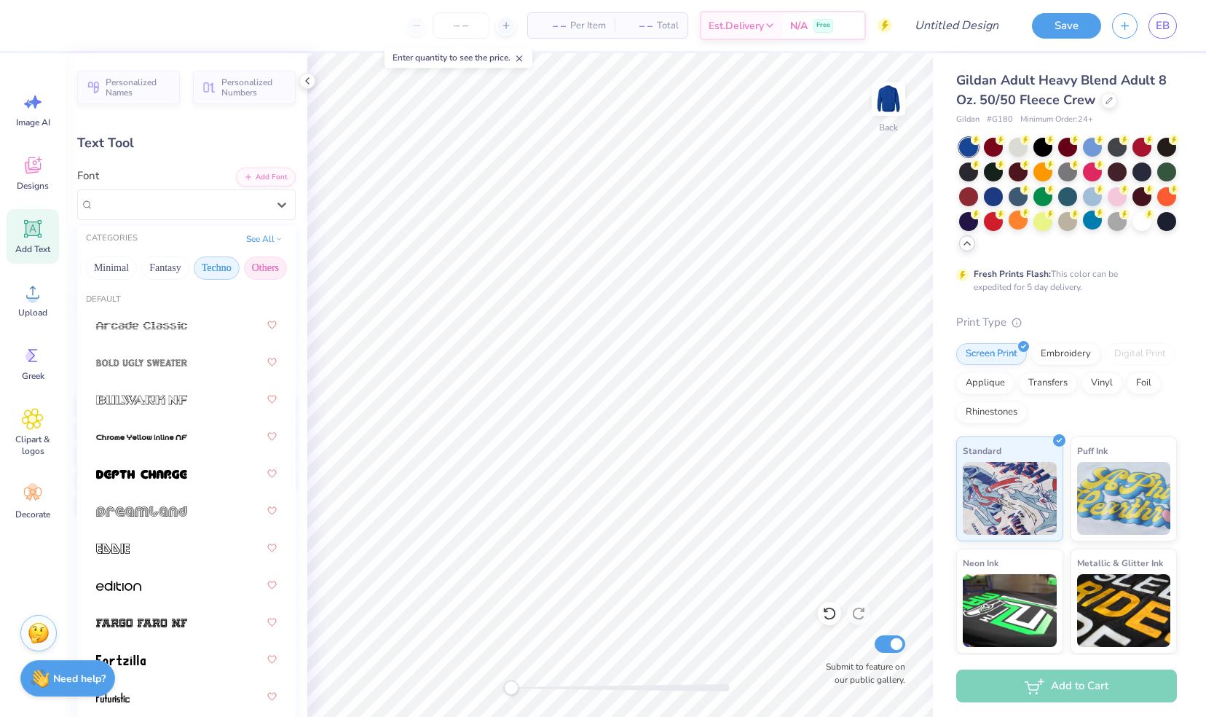
click at [258, 270] on button "Others" at bounding box center [265, 267] width 43 height 23
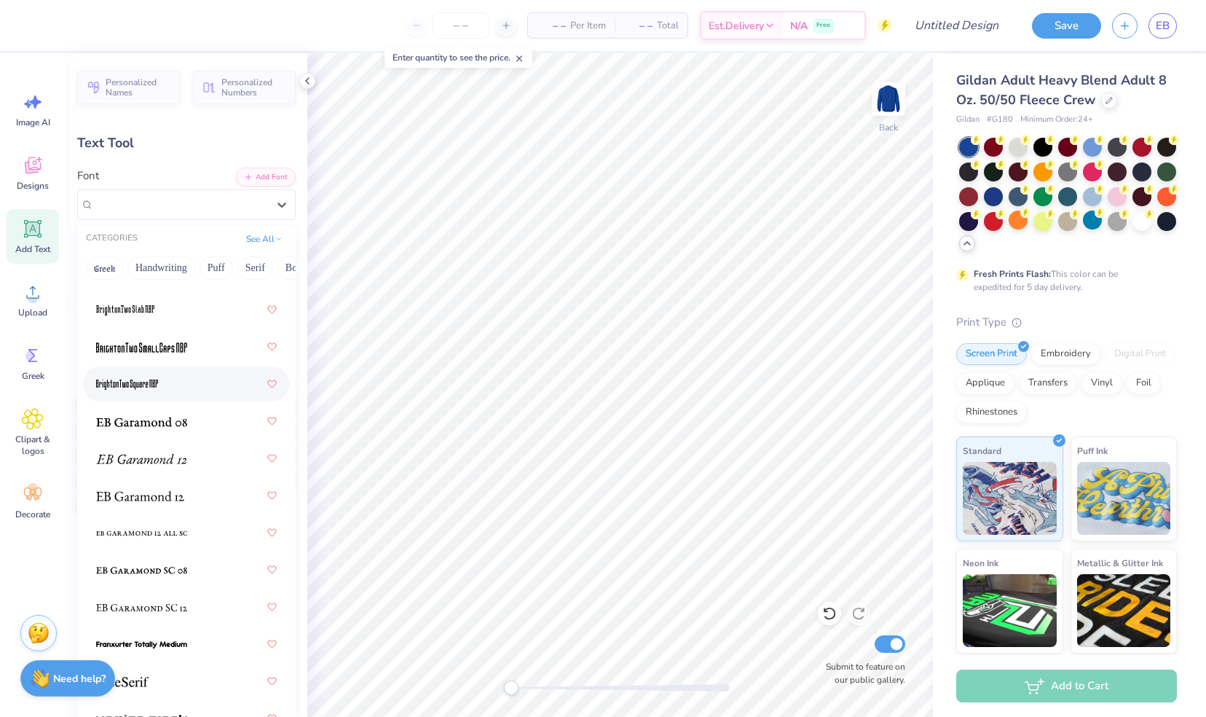
scroll to position [302, 0]
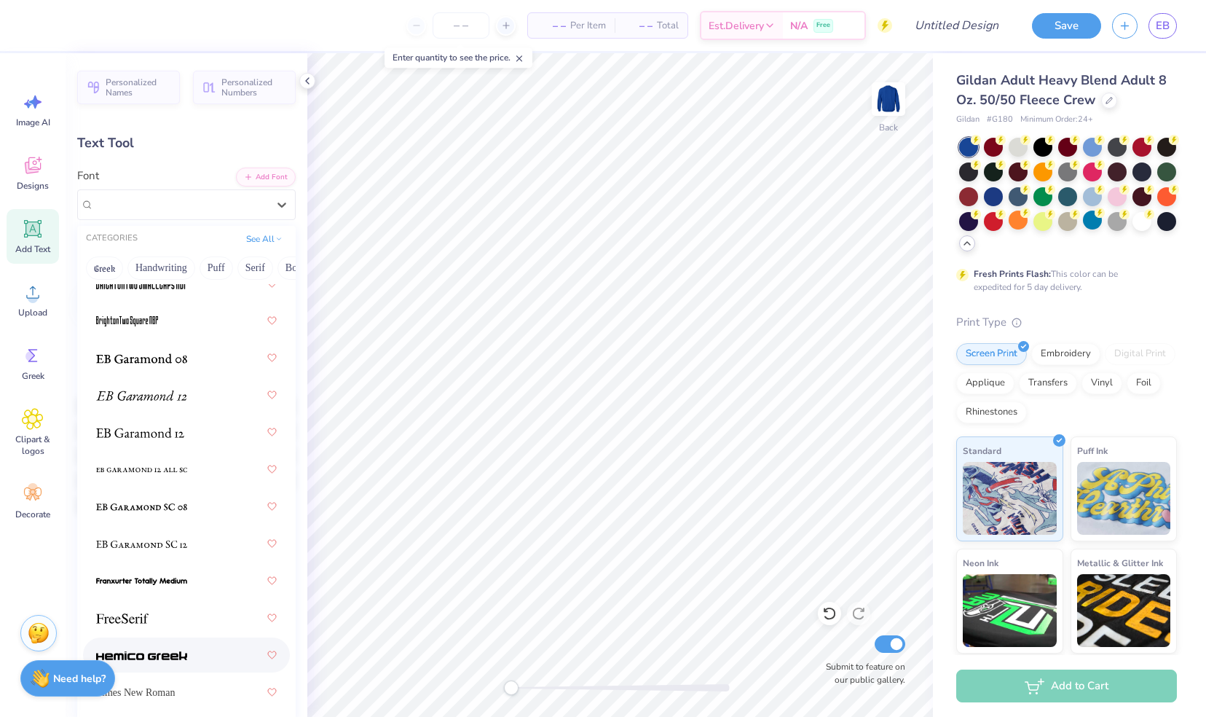
click at [173, 645] on div at bounding box center [186, 655] width 181 height 26
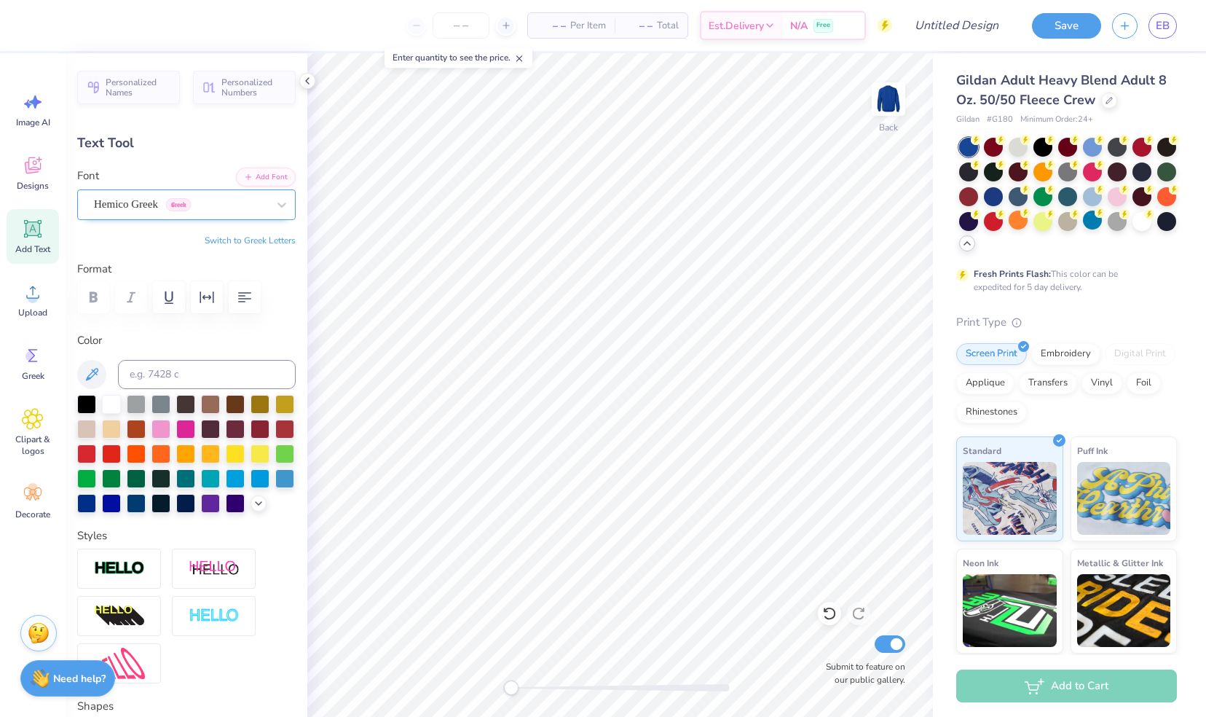
click at [188, 210] on div "Hemico Greek Greek" at bounding box center [181, 204] width 176 height 23
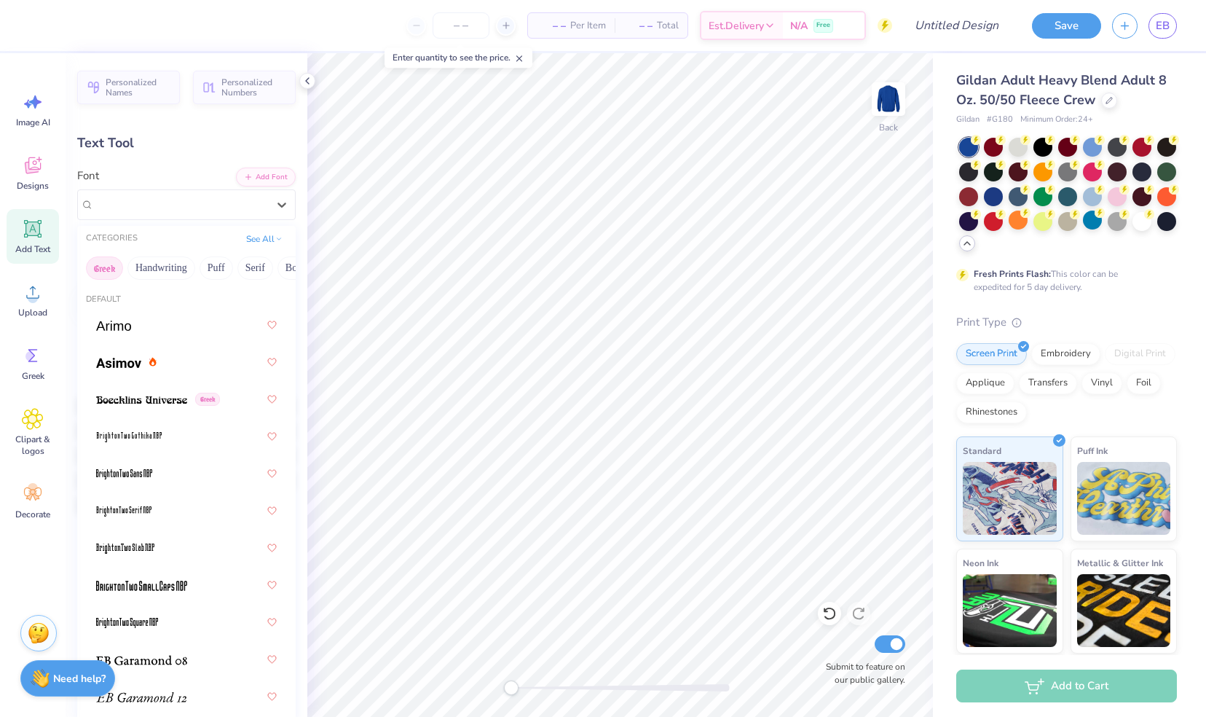
click at [102, 270] on button "Greek" at bounding box center [104, 267] width 37 height 23
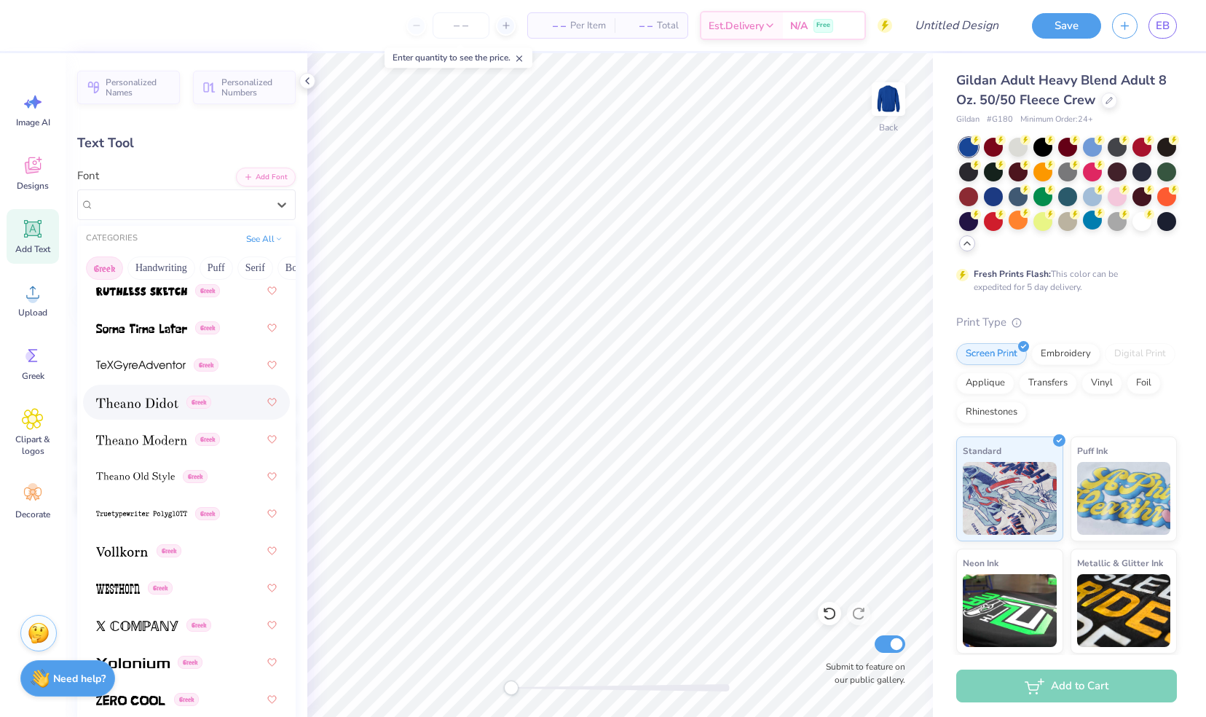
scroll to position [1416, 0]
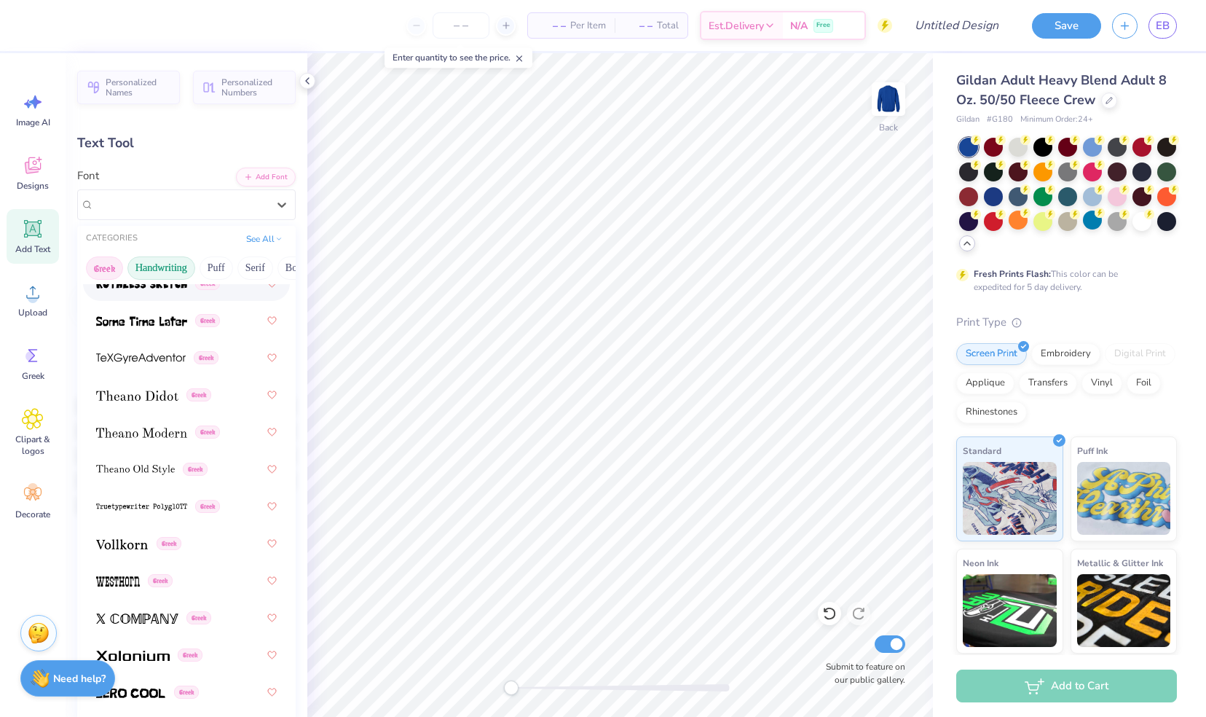
click at [150, 265] on button "Handwriting" at bounding box center [161, 267] width 68 height 23
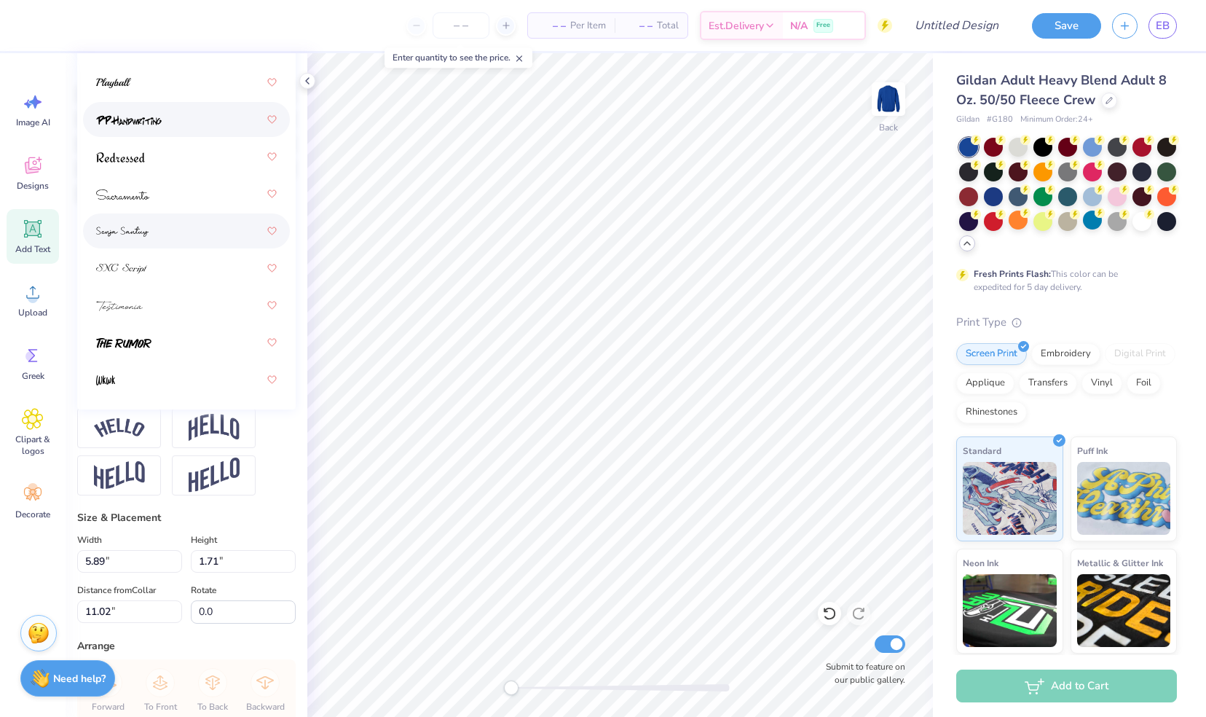
scroll to position [312, 0]
click at [181, 309] on div at bounding box center [186, 304] width 181 height 26
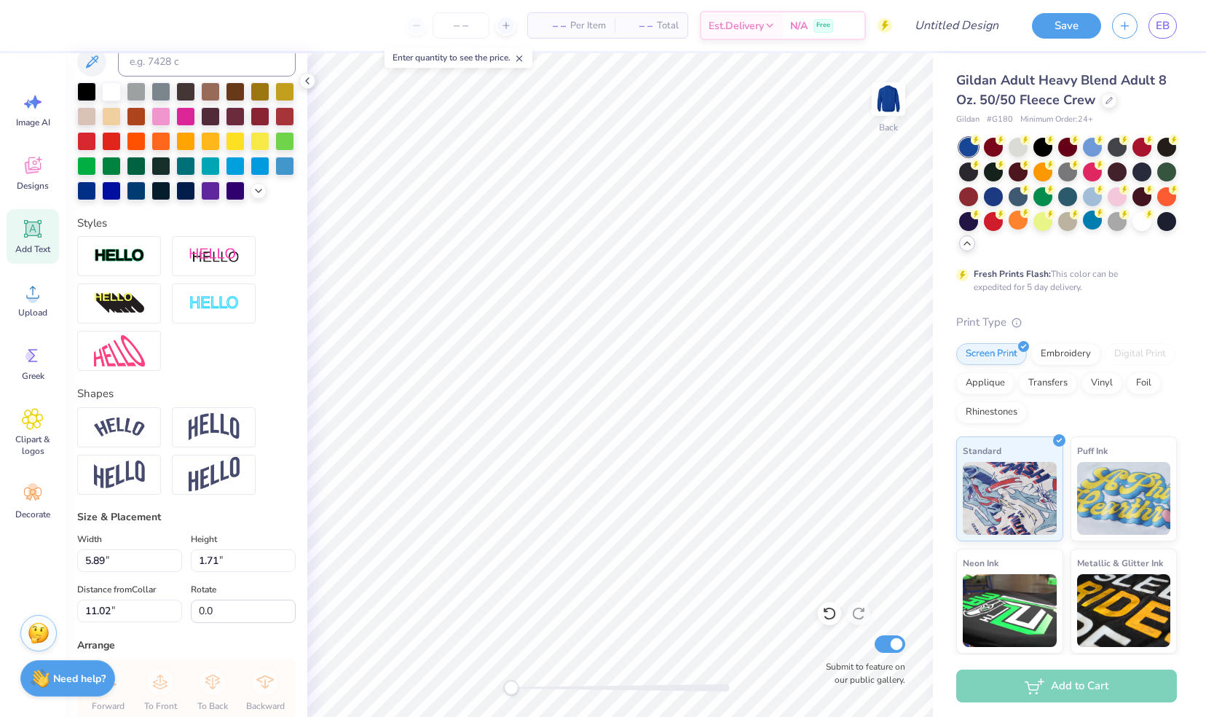
scroll to position [302, 0]
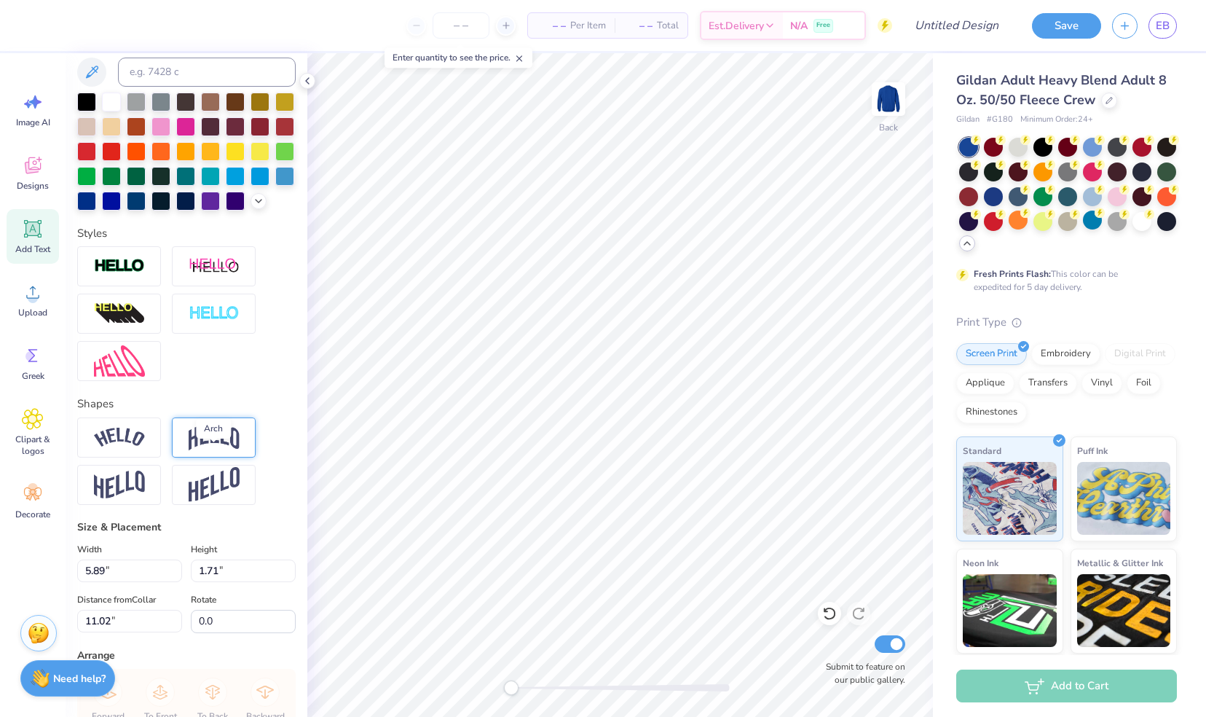
click at [205, 451] on img at bounding box center [214, 437] width 51 height 28
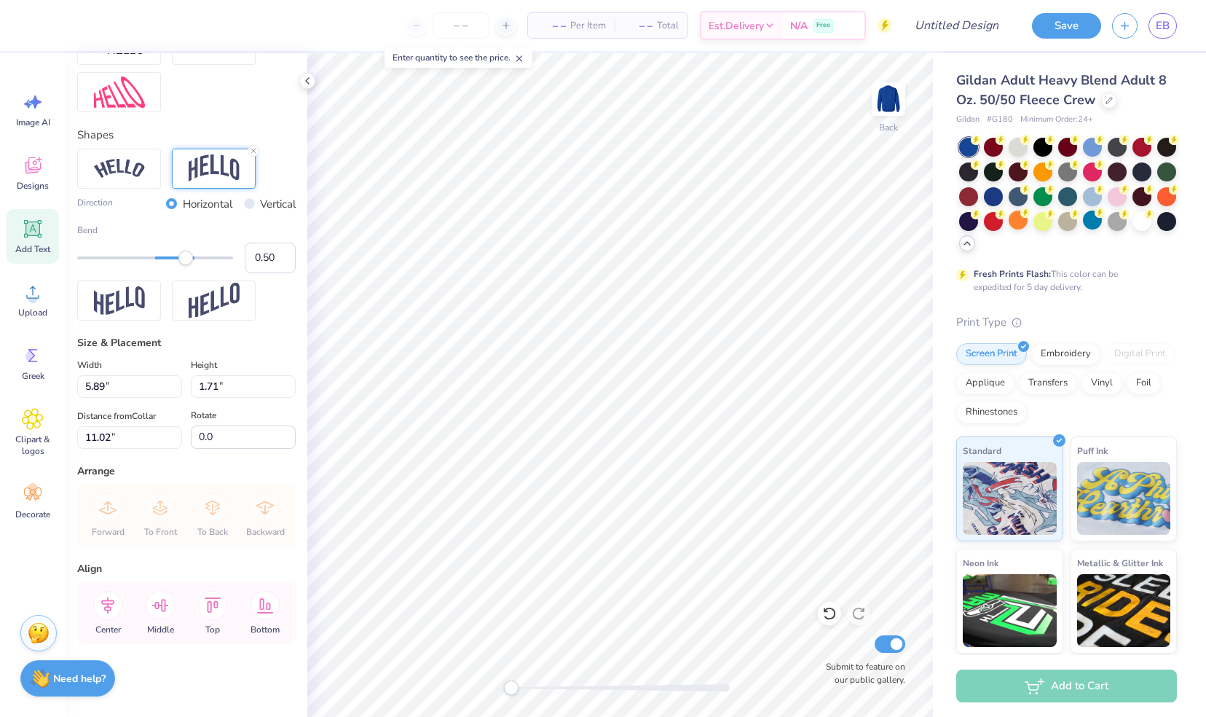
scroll to position [594, 0]
type input "12.80"
type input "3.65"
type input "10.05"
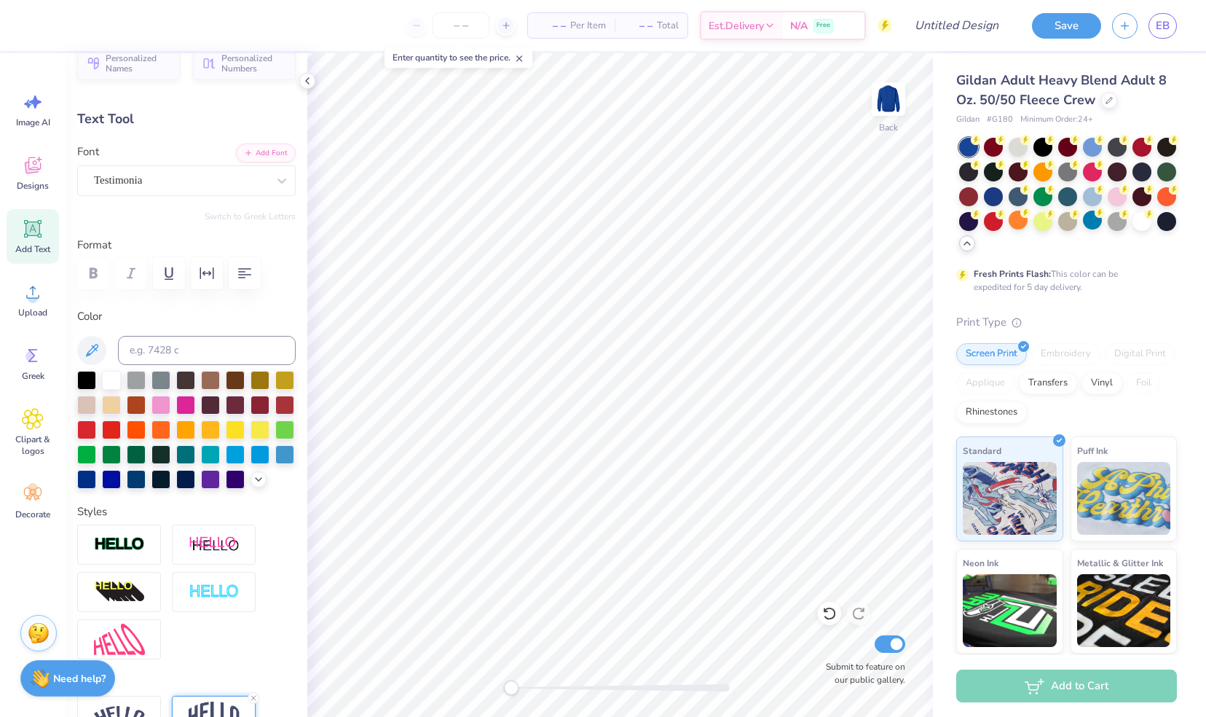
scroll to position [20, 0]
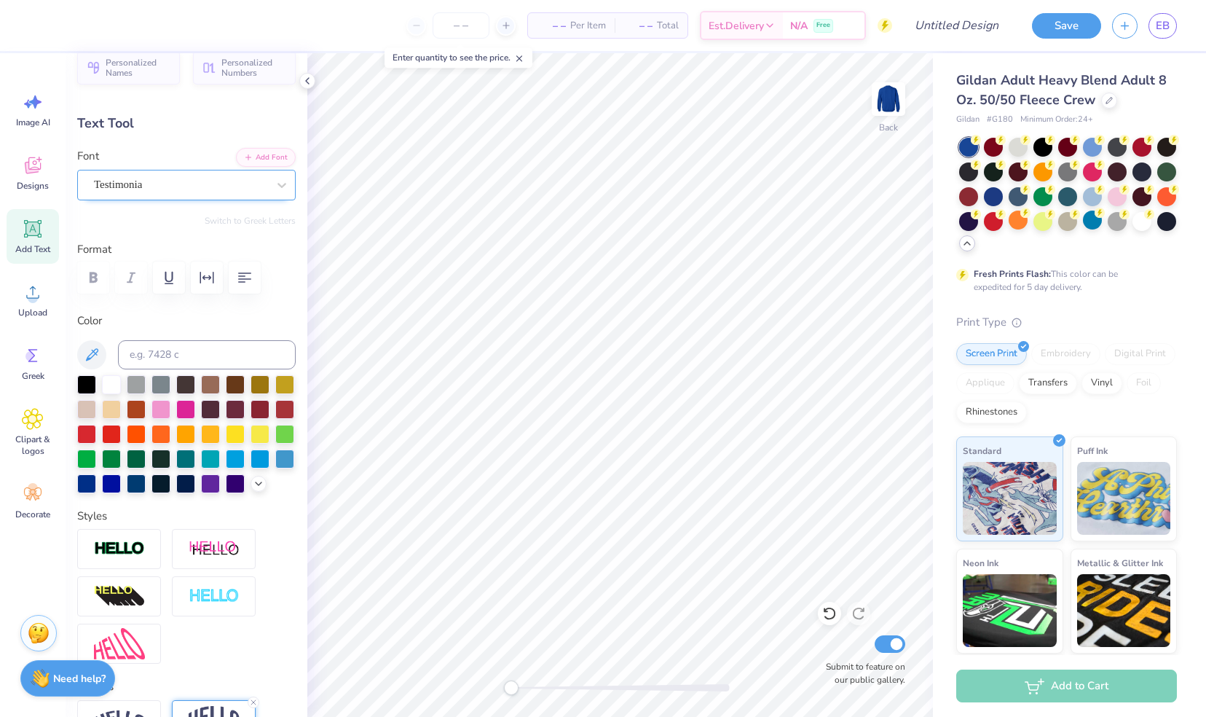
click at [146, 180] on div "Testimonia" at bounding box center [181, 184] width 176 height 23
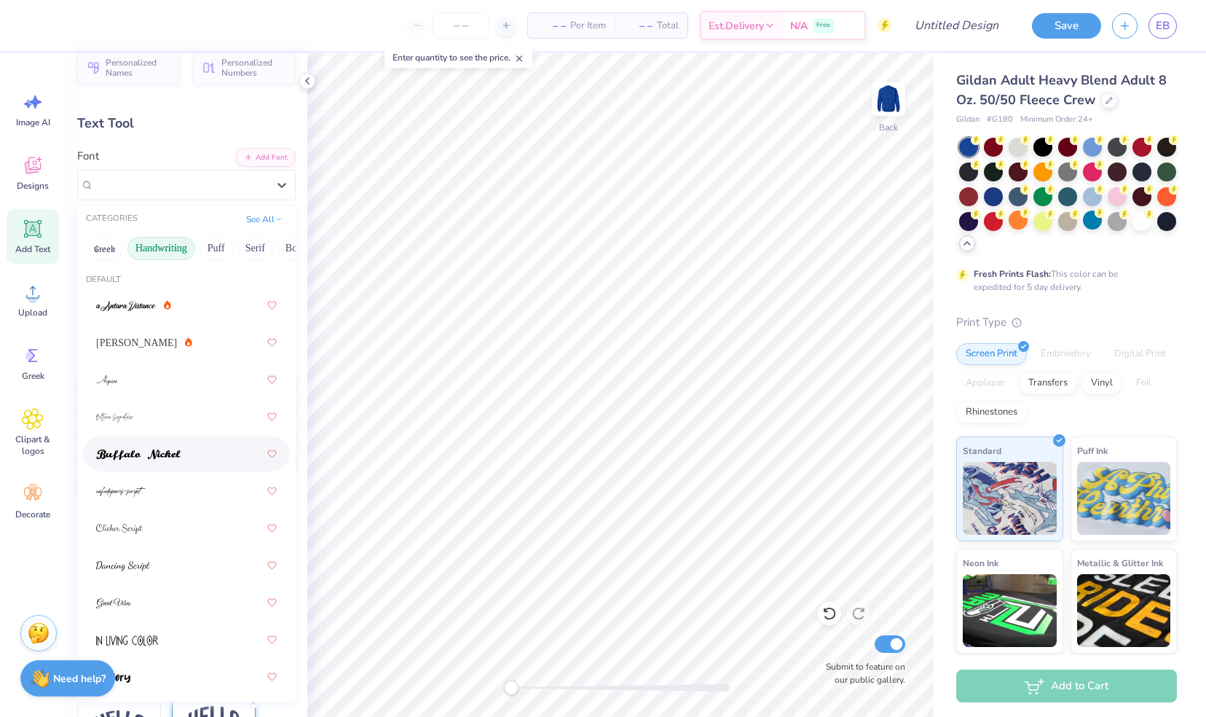
click at [182, 446] on div at bounding box center [186, 454] width 181 height 26
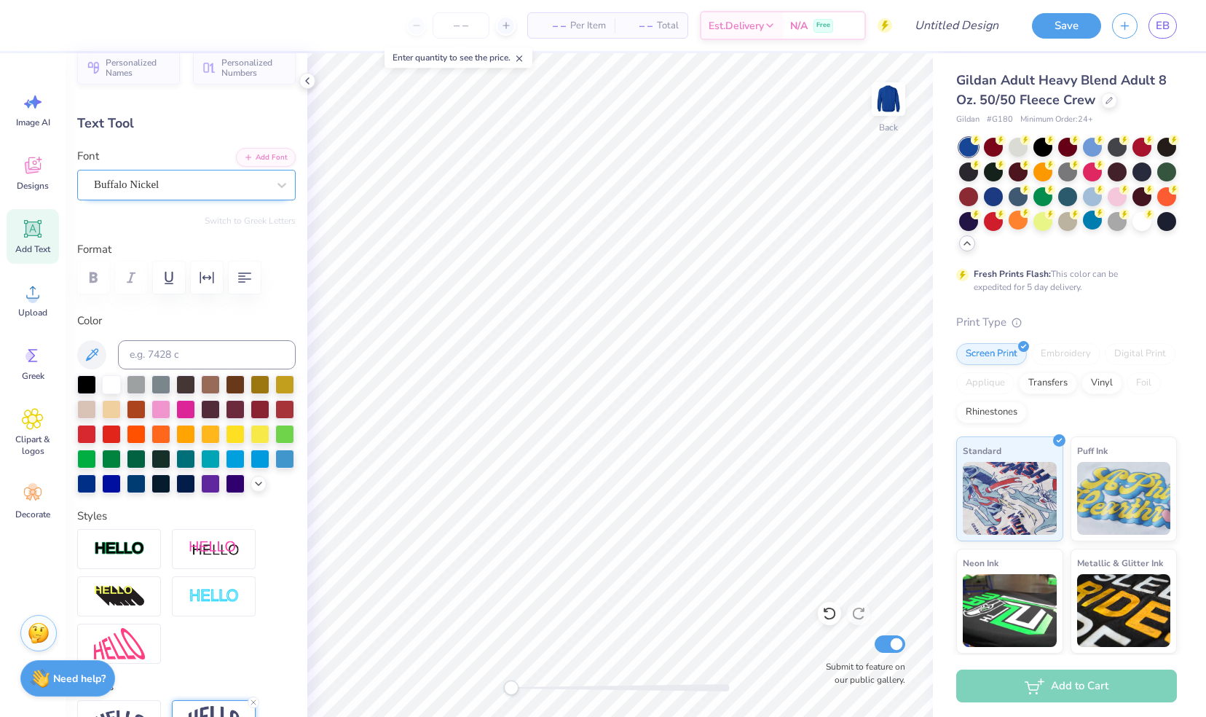
click at [170, 186] on div "Buffalo Nickel" at bounding box center [181, 184] width 176 height 23
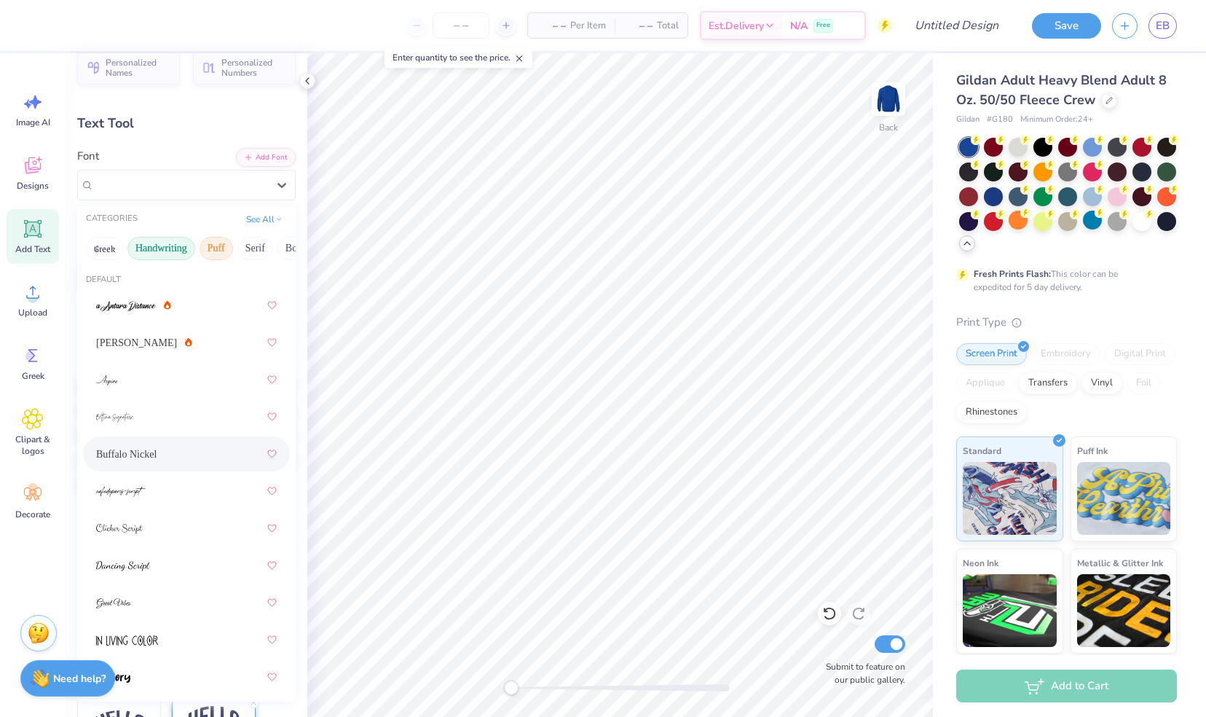
click at [220, 250] on button "Puff" at bounding box center [217, 248] width 34 height 23
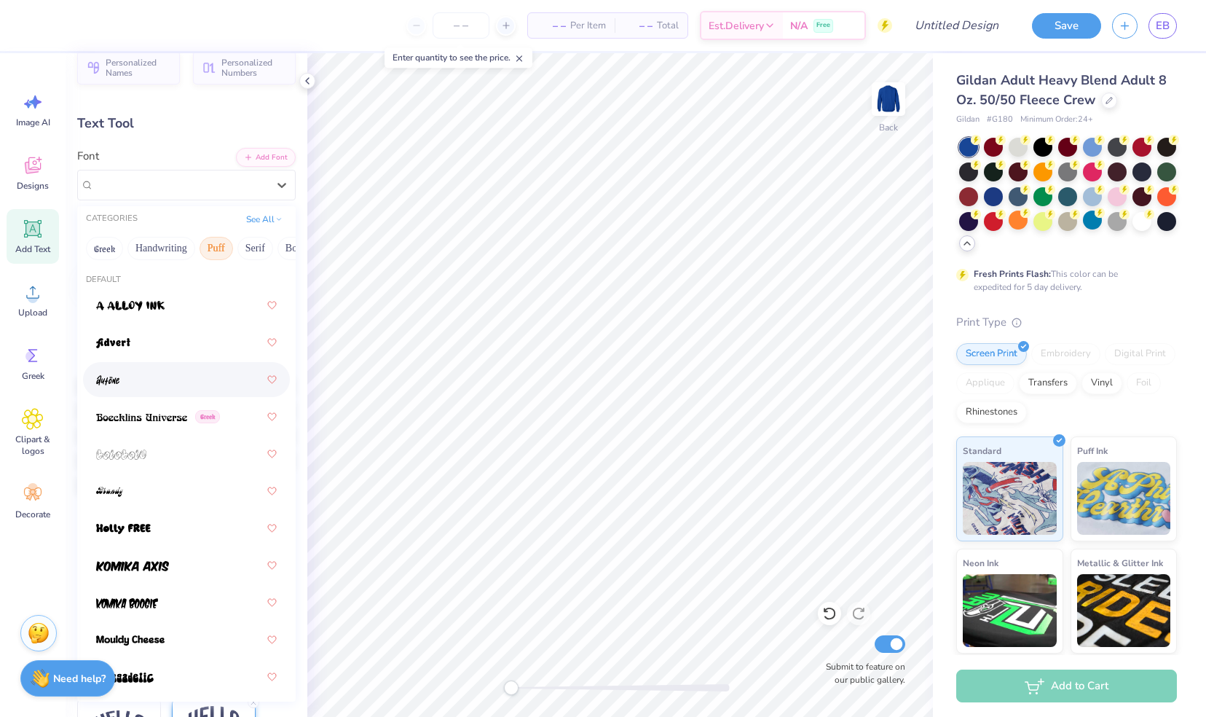
scroll to position [153, 0]
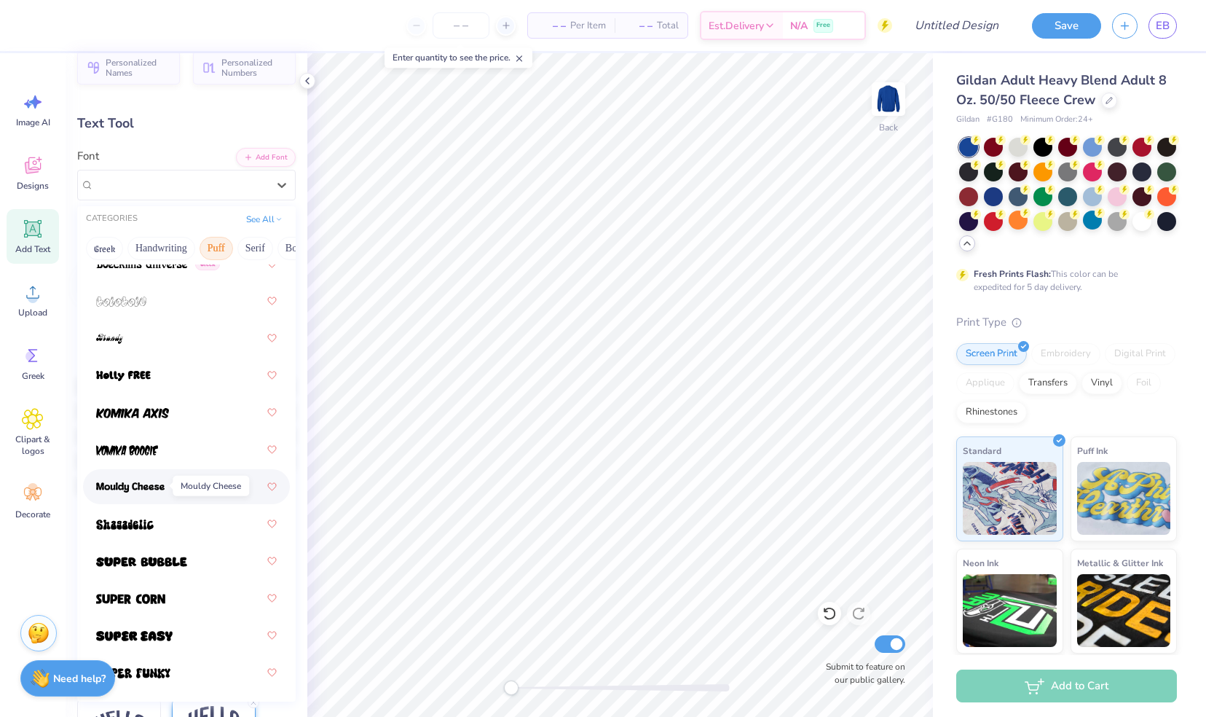
click at [131, 482] on img at bounding box center [130, 487] width 68 height 10
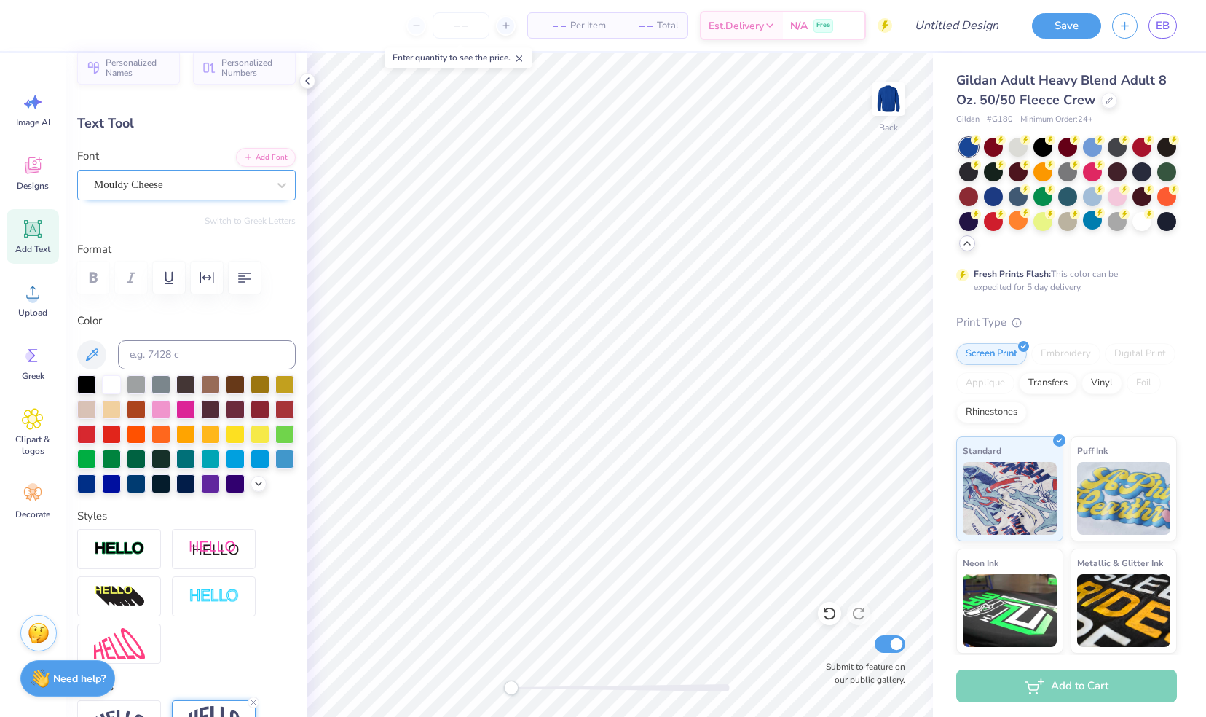
click at [242, 170] on div "Mouldy Cheese" at bounding box center [186, 185] width 219 height 31
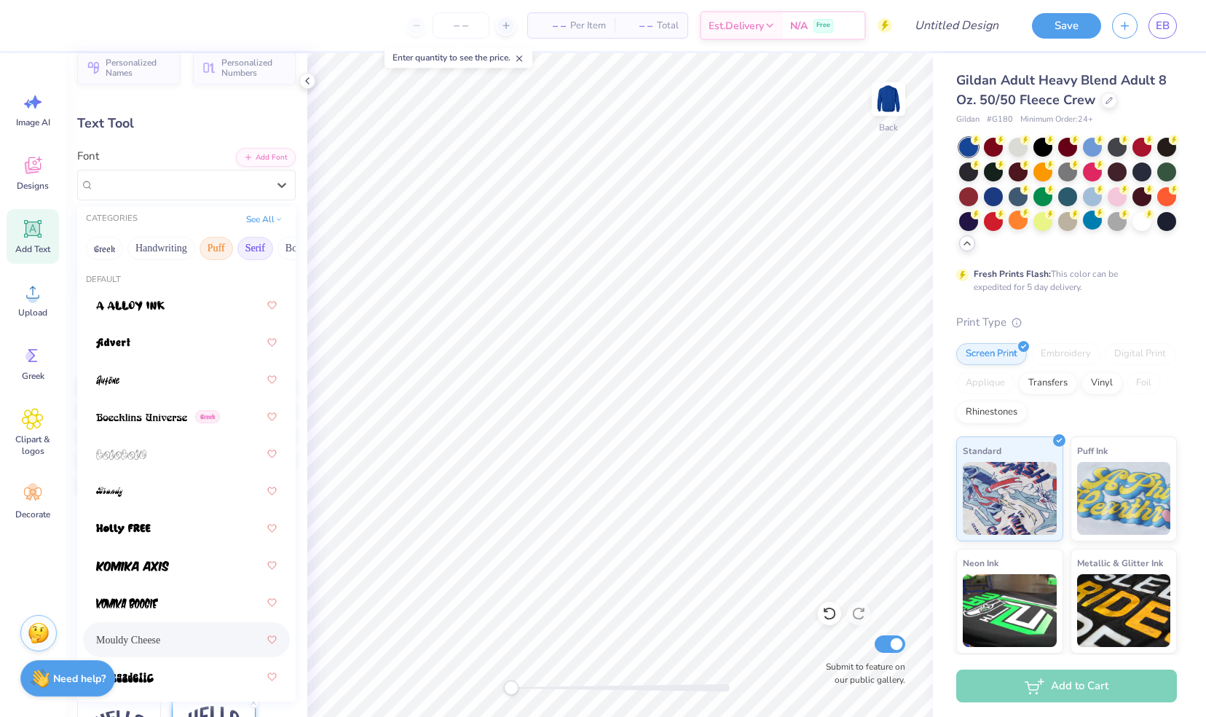
click at [252, 248] on button "Serif" at bounding box center [255, 248] width 36 height 23
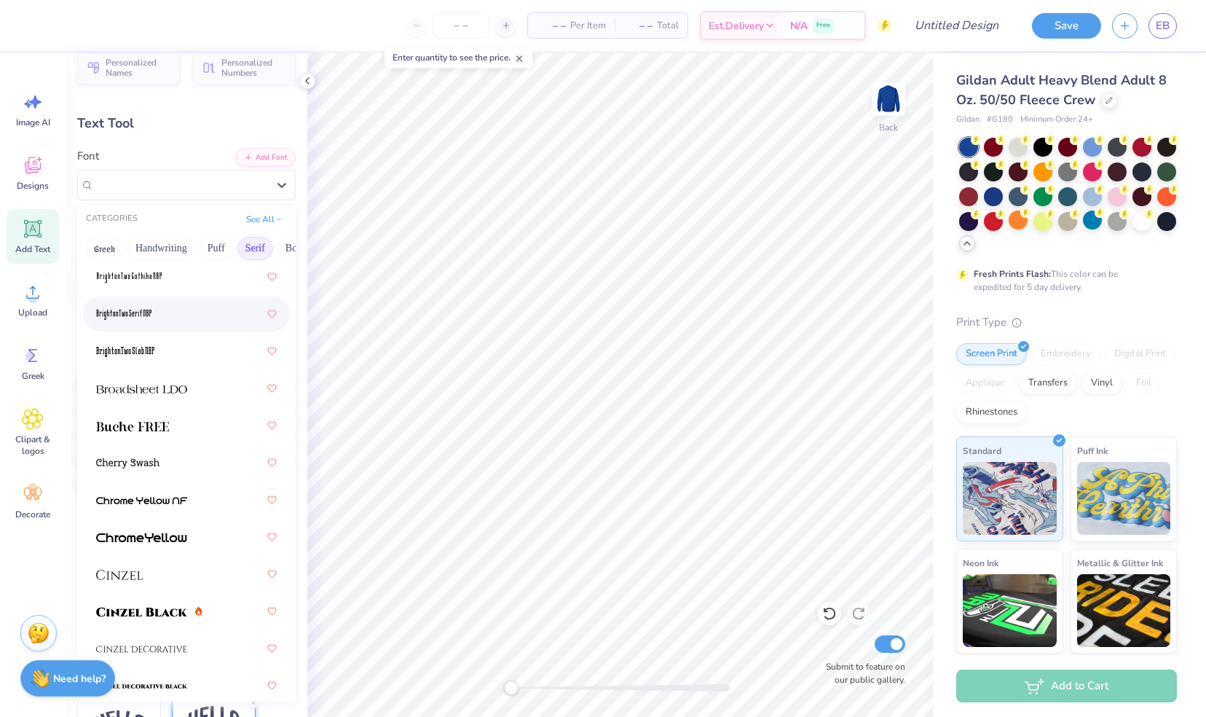
scroll to position [106, 0]
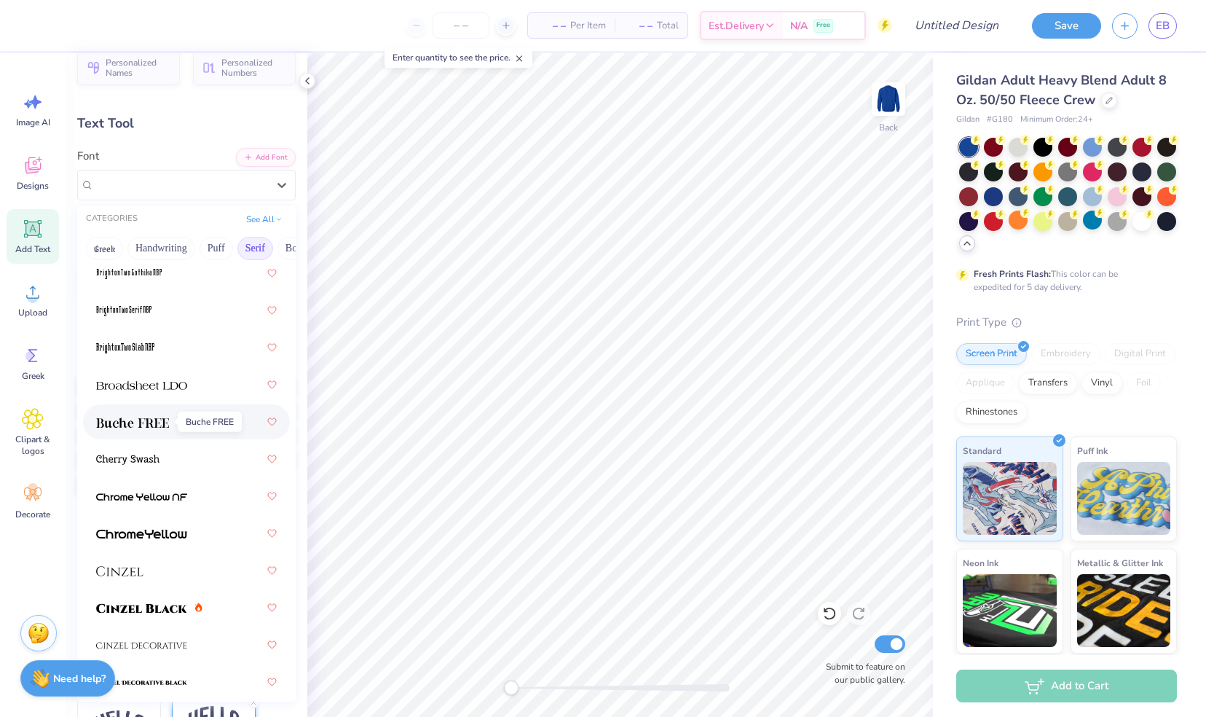
click at [162, 415] on span at bounding box center [132, 421] width 73 height 15
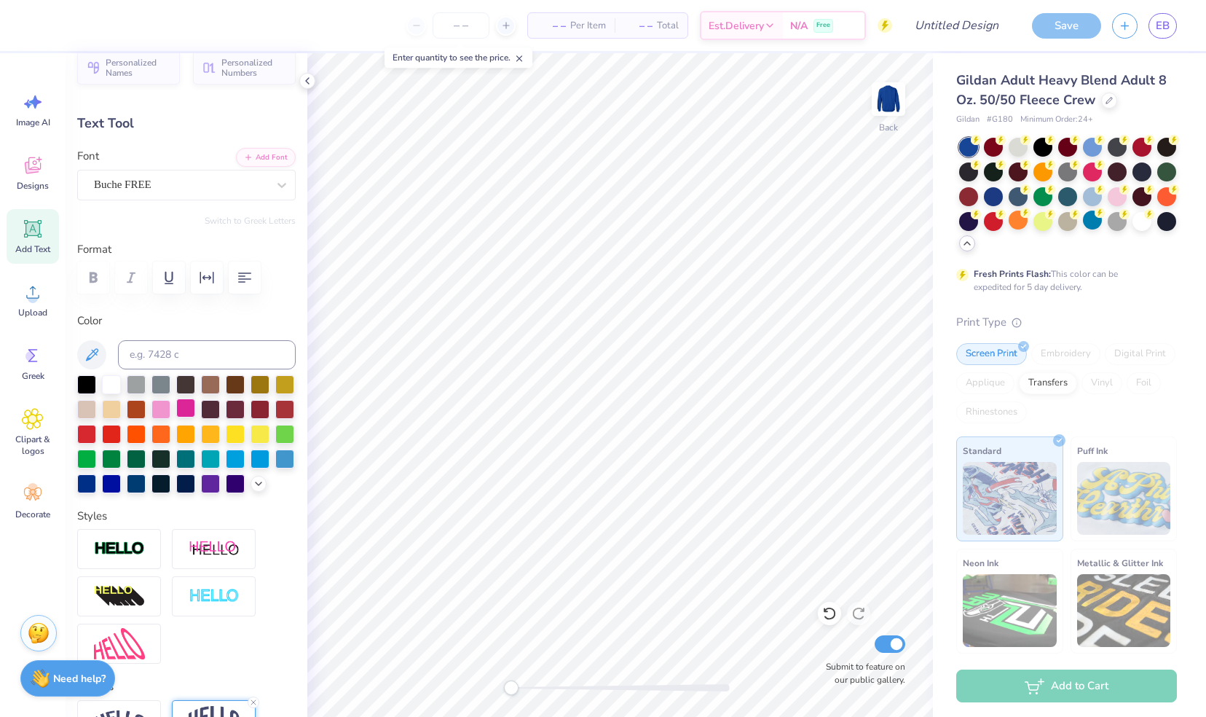
click at [195, 405] on div at bounding box center [185, 407] width 19 height 19
click at [170, 404] on div at bounding box center [161, 407] width 19 height 19
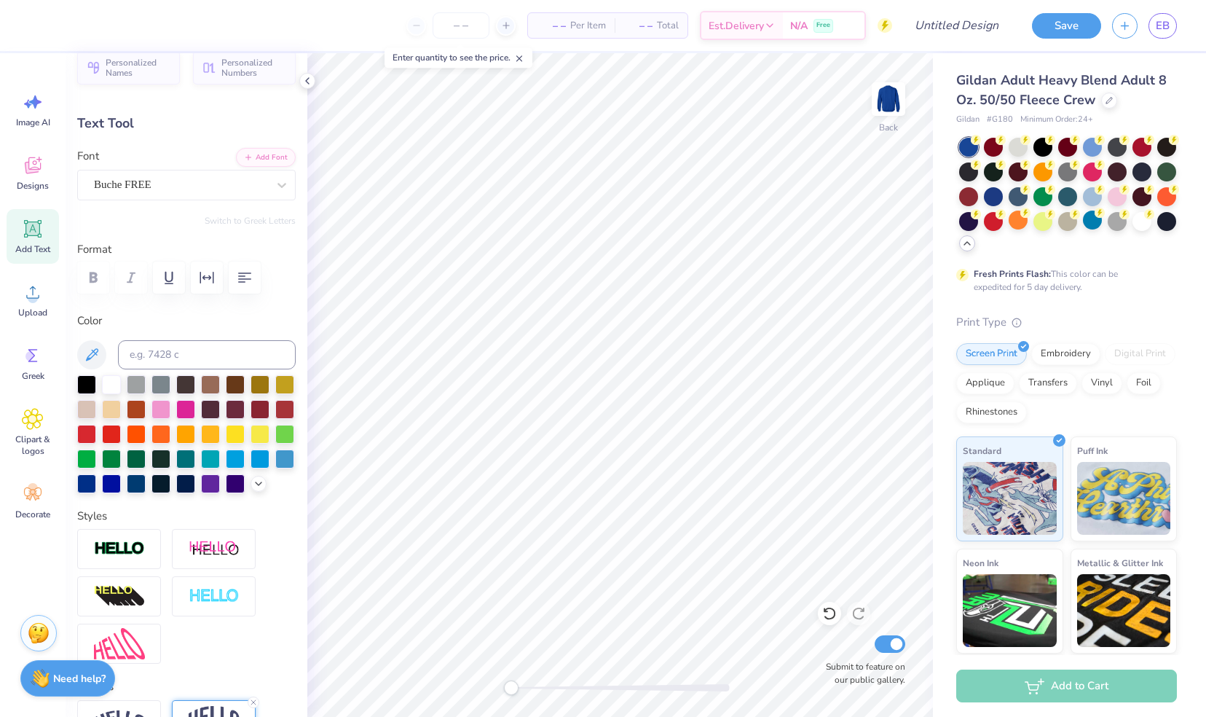
type input "9.55"
type input "2.94"
type input "6.70"
click at [177, 175] on div at bounding box center [180, 185] width 173 height 20
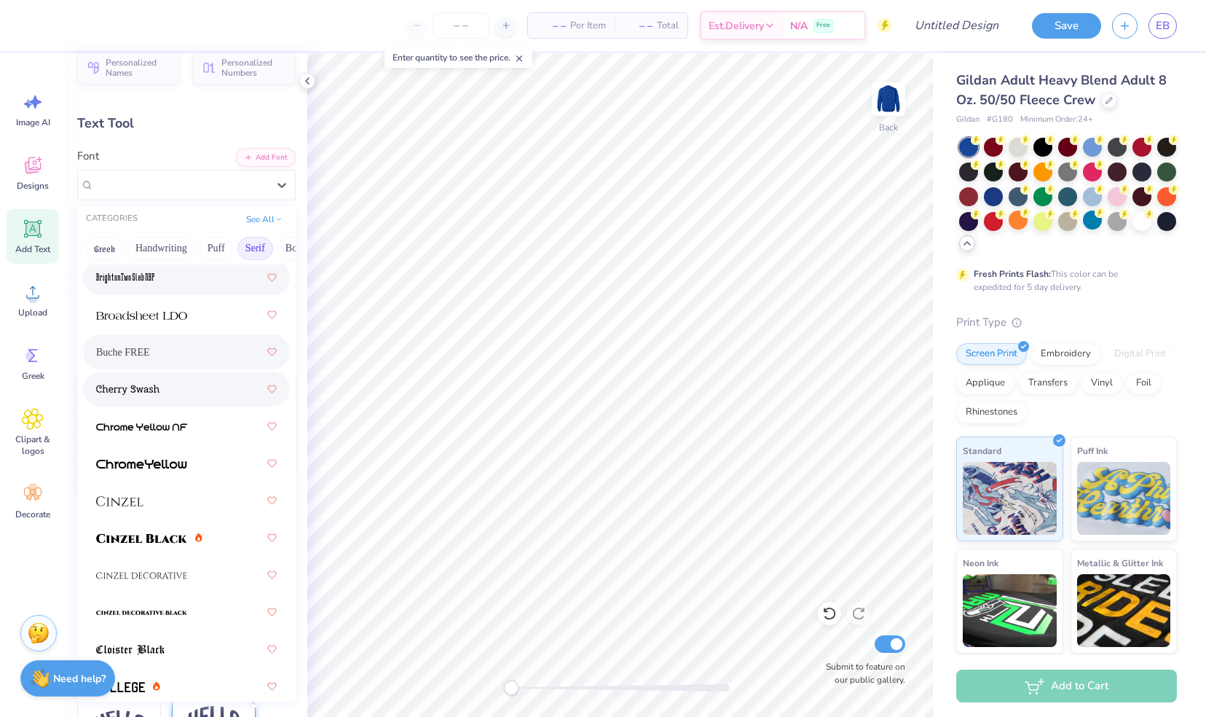
scroll to position [185, 0]
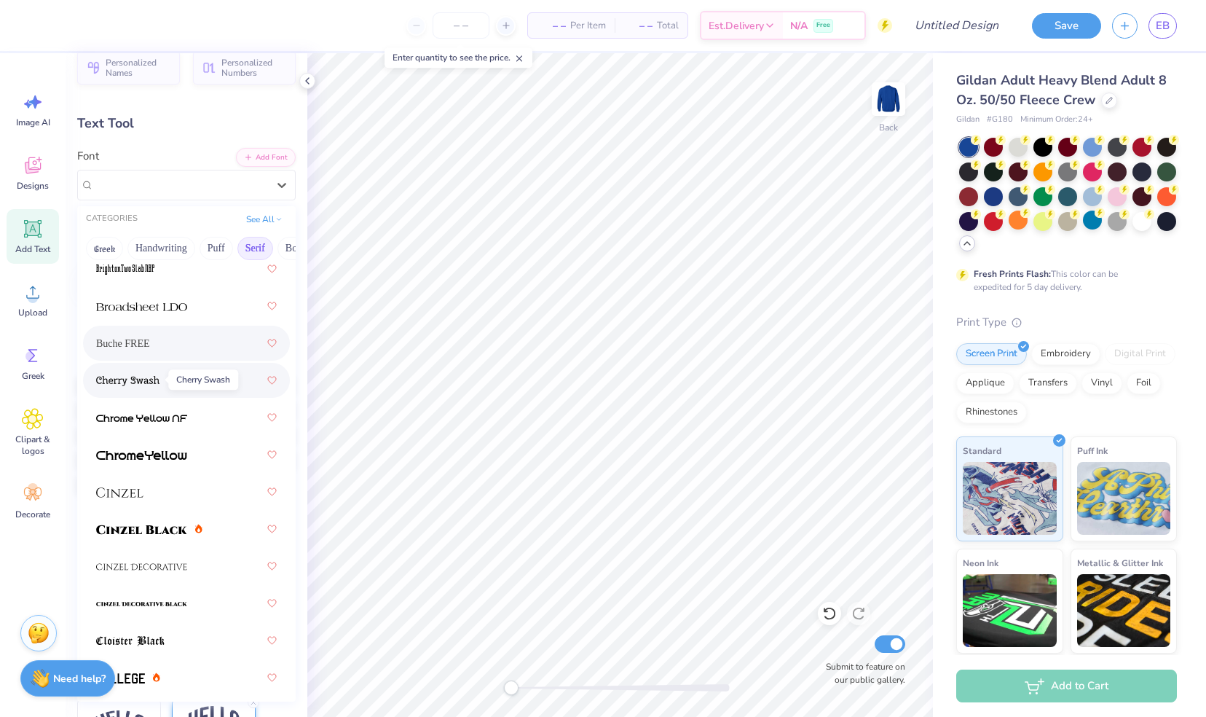
click at [143, 382] on img at bounding box center [127, 381] width 63 height 10
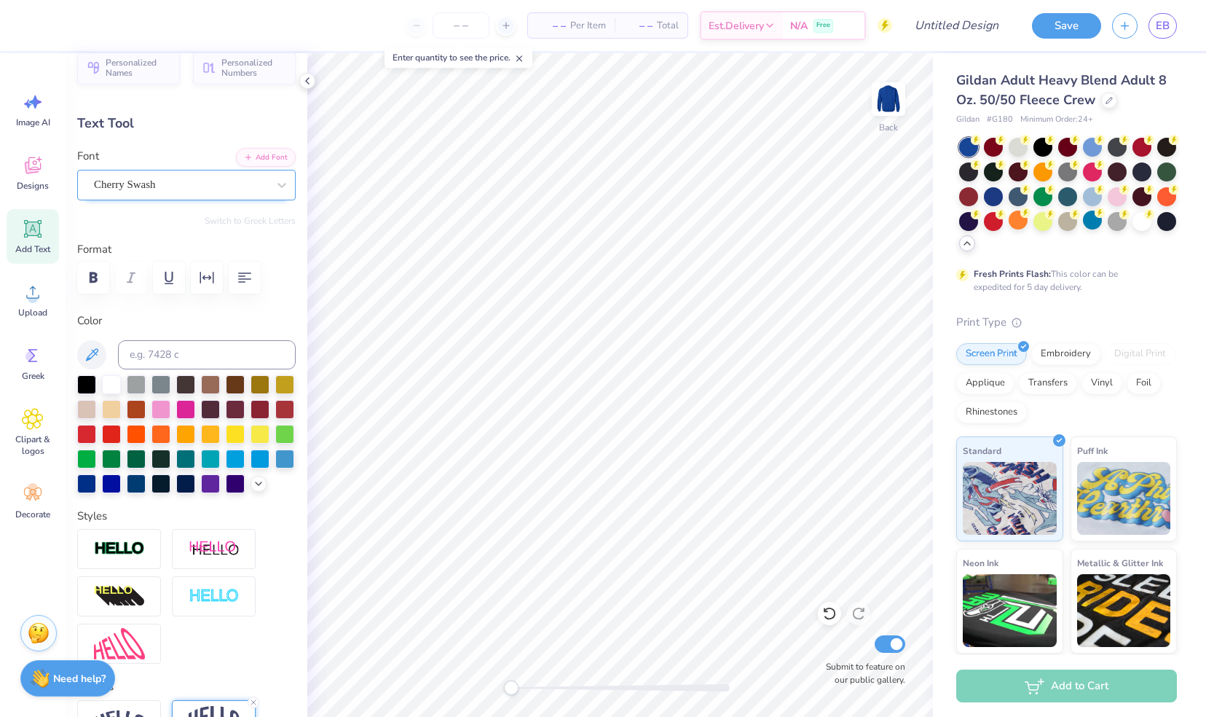
click at [206, 177] on div "Cherry Swash" at bounding box center [181, 184] width 176 height 23
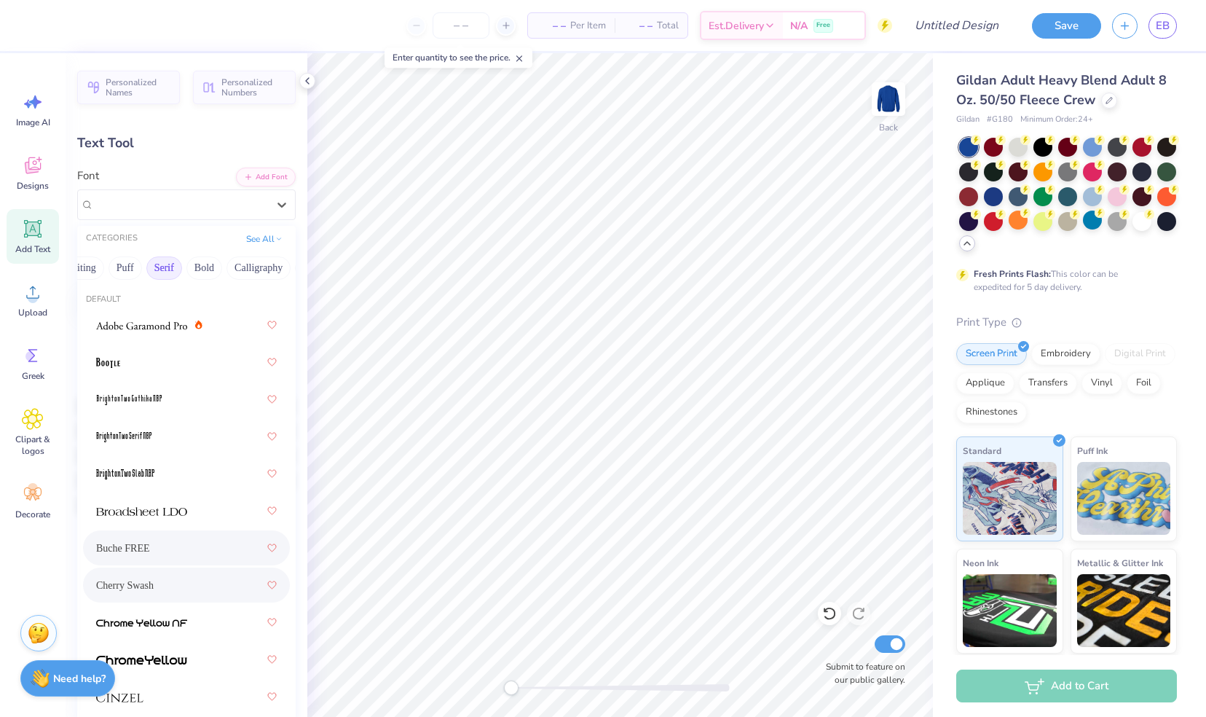
scroll to position [0, 92]
click at [237, 268] on button "Calligraphy" at bounding box center [258, 267] width 64 height 23
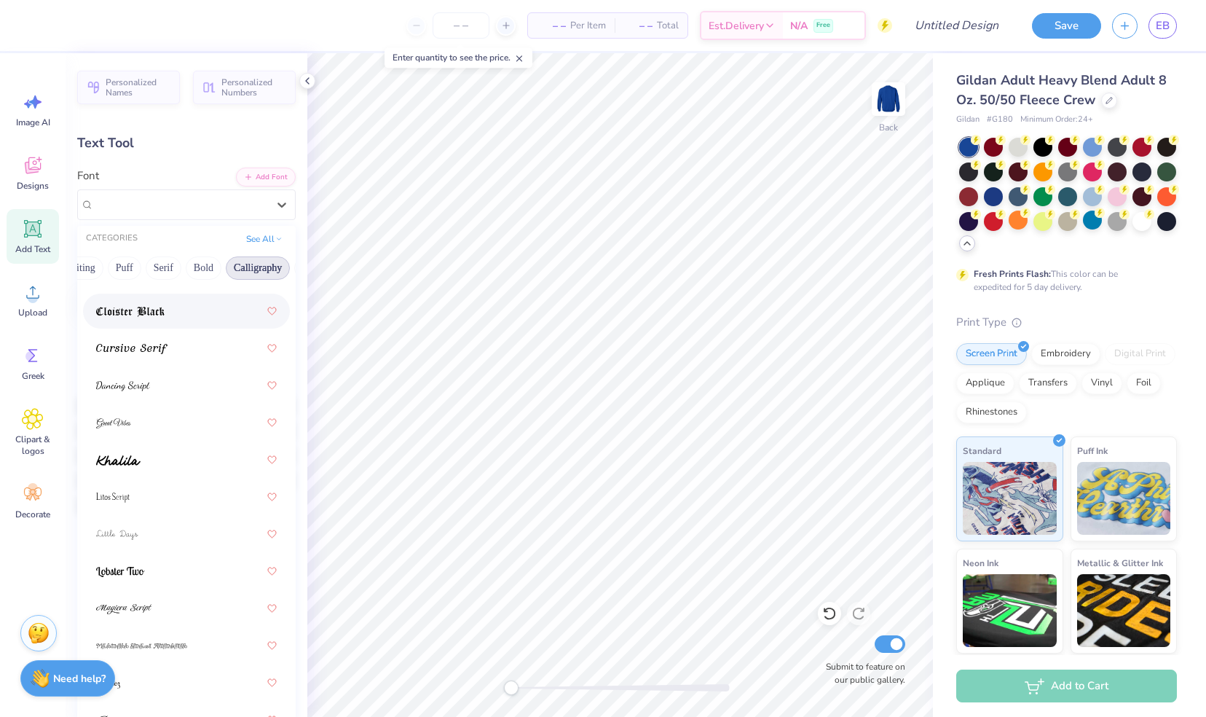
scroll to position [423, 0]
click at [170, 611] on div at bounding box center [186, 607] width 181 height 26
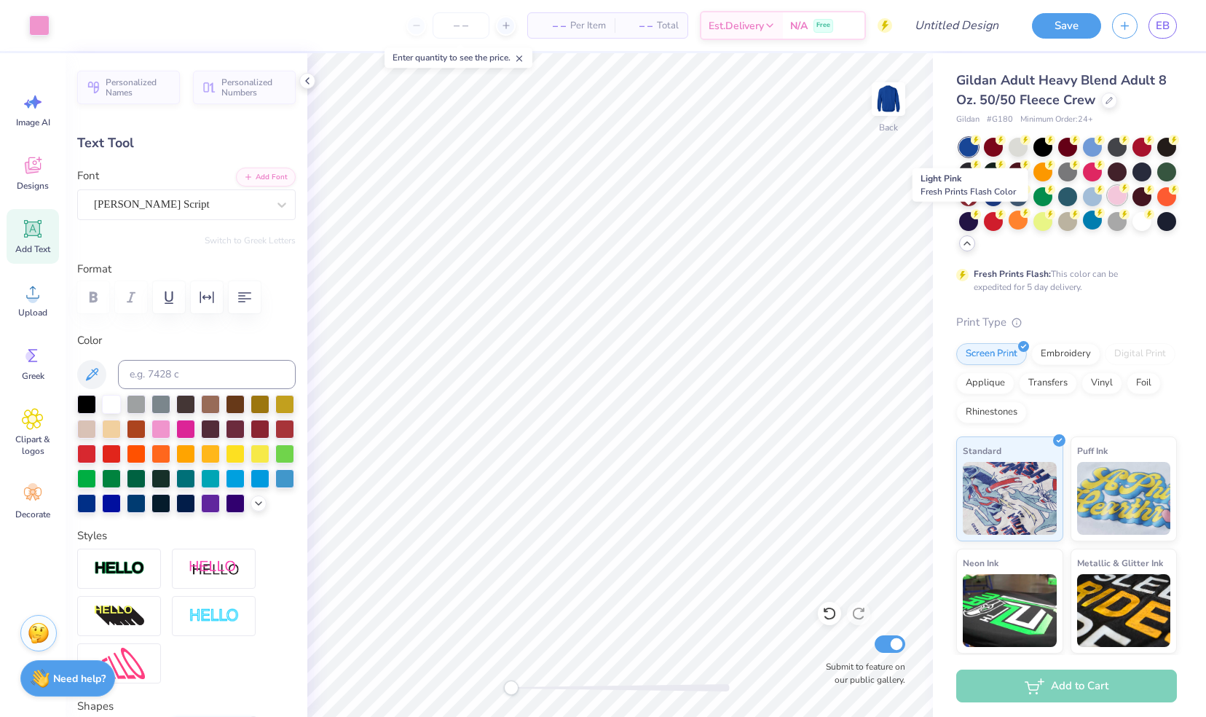
click at [1108, 205] on div at bounding box center [1117, 195] width 19 height 19
type input "11.25"
type input "3.27"
type input "6.53"
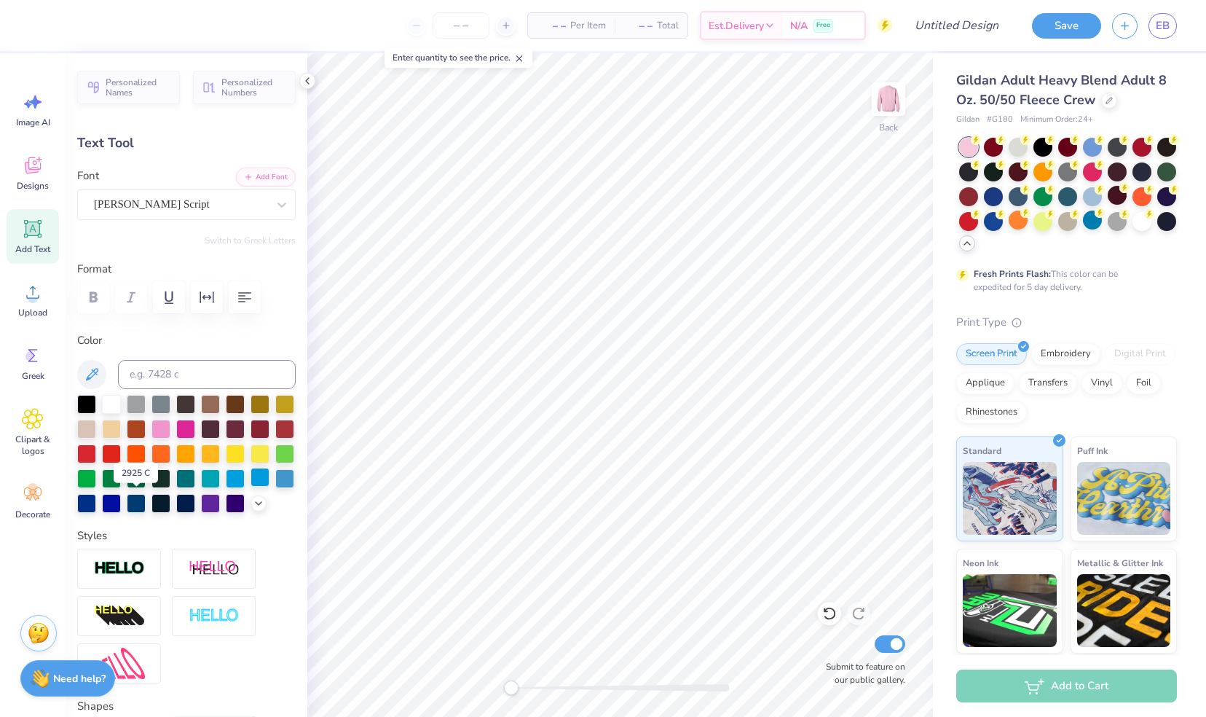
click at [251, 487] on div at bounding box center [260, 477] width 19 height 19
click at [146, 504] on div at bounding box center [136, 501] width 19 height 19
click at [121, 504] on div at bounding box center [111, 501] width 19 height 19
click at [251, 487] on div at bounding box center [260, 477] width 19 height 19
click at [42, 245] on span "Add Text" at bounding box center [32, 249] width 35 height 12
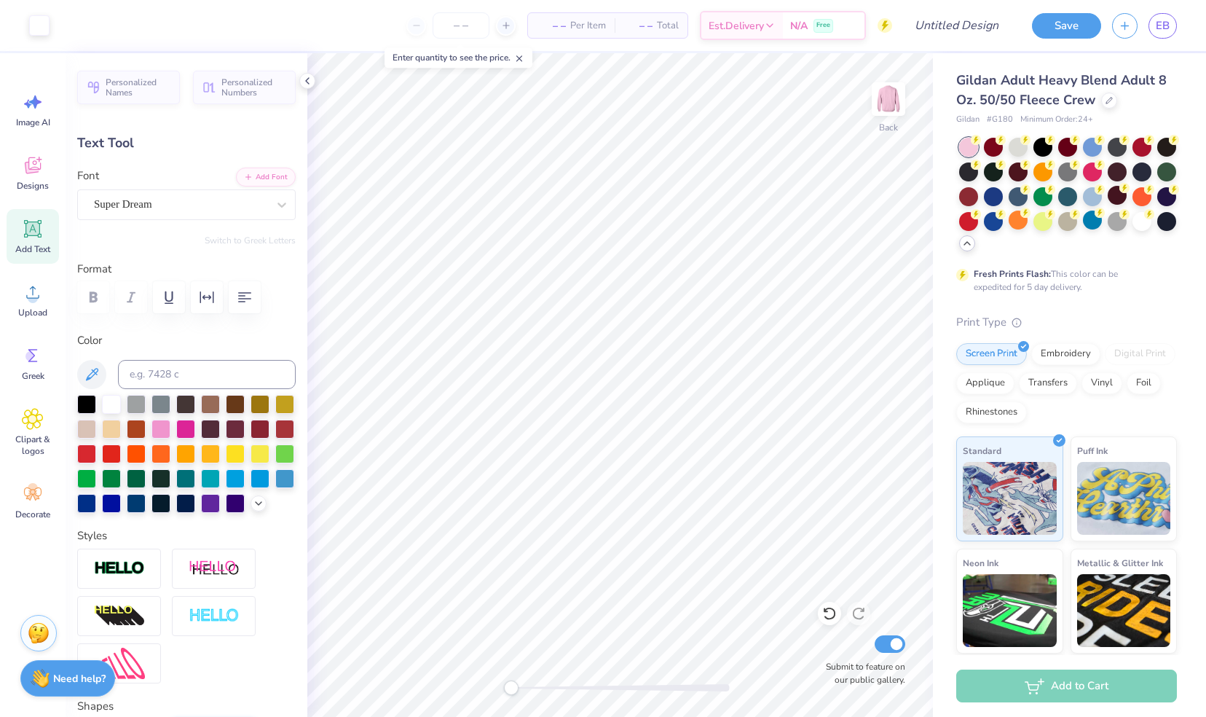
type input "5.89"
type input "1.71"
type input "11.02"
type textarea "T"
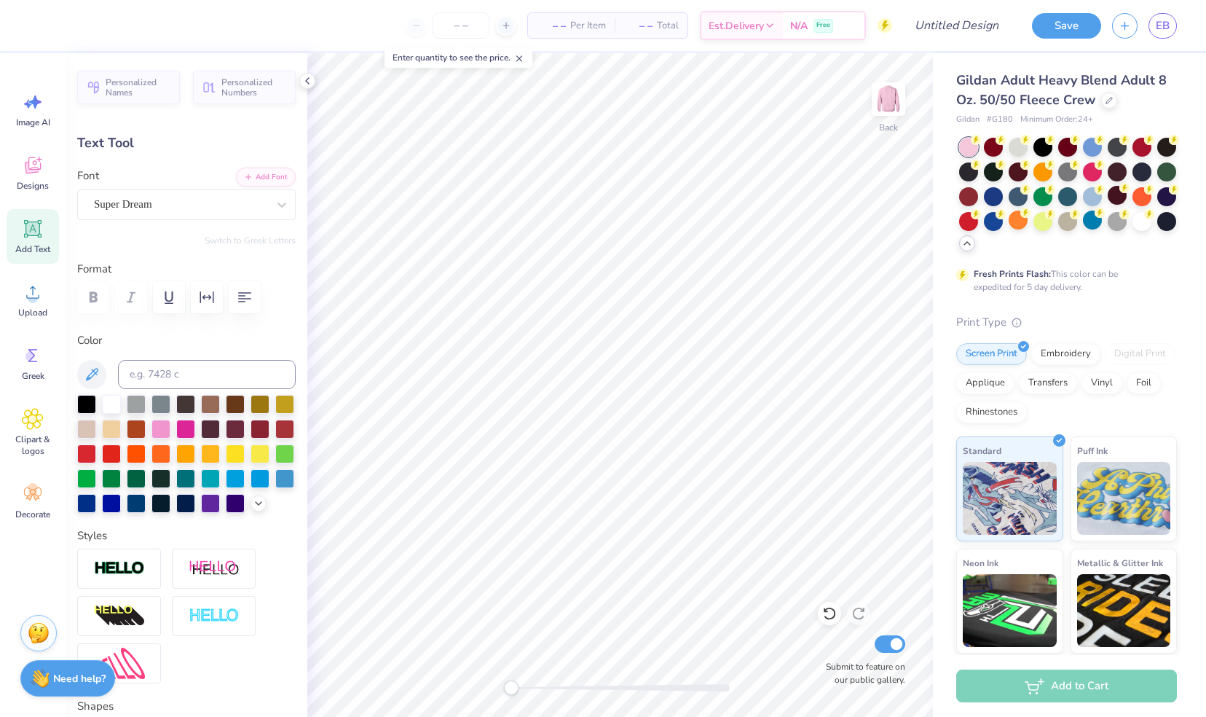
scroll to position [12, 4]
type textarea "With [PERSON_NAME]"
click at [171, 204] on div "Super Dream" at bounding box center [181, 204] width 176 height 23
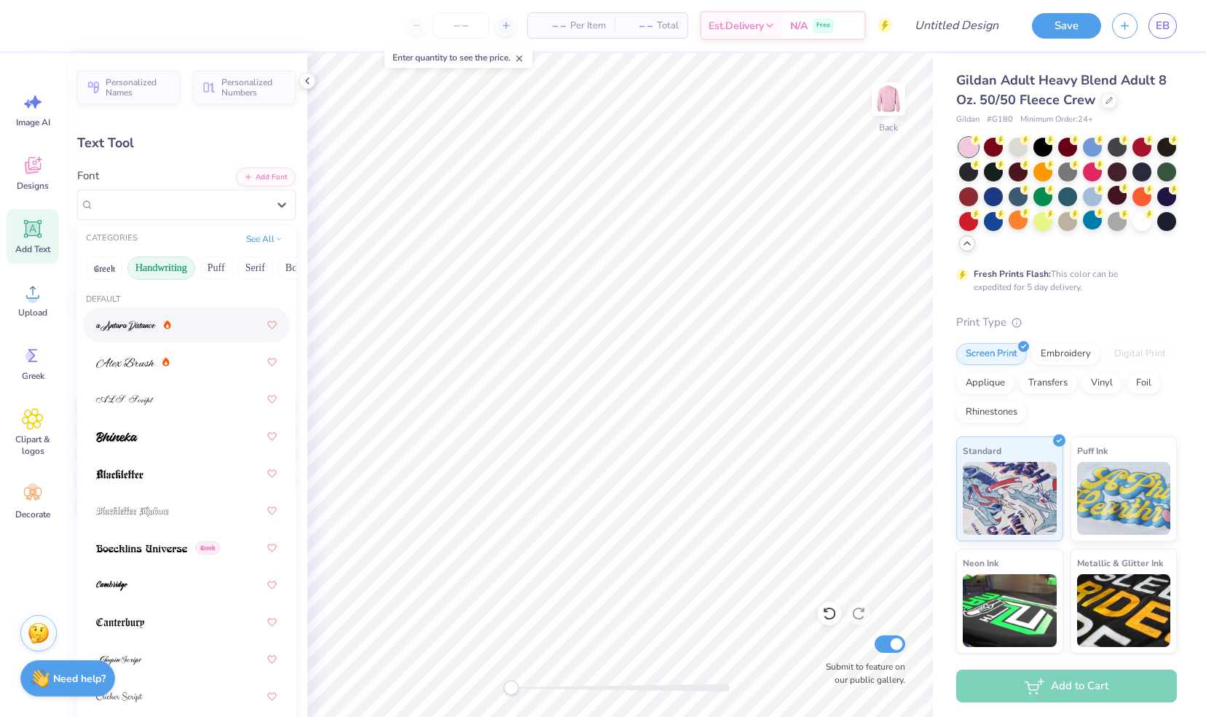
scroll to position [0, 0]
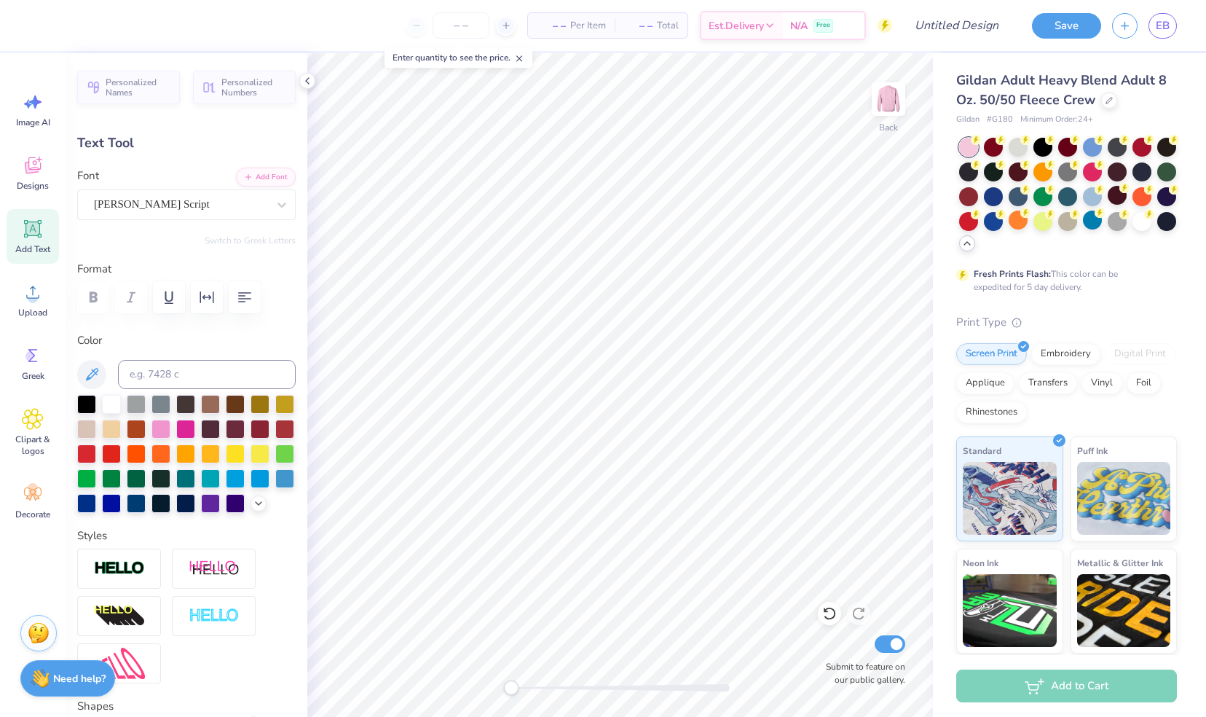
type input "11.25"
type input "3.27"
type input "5.71"
type input "11.49"
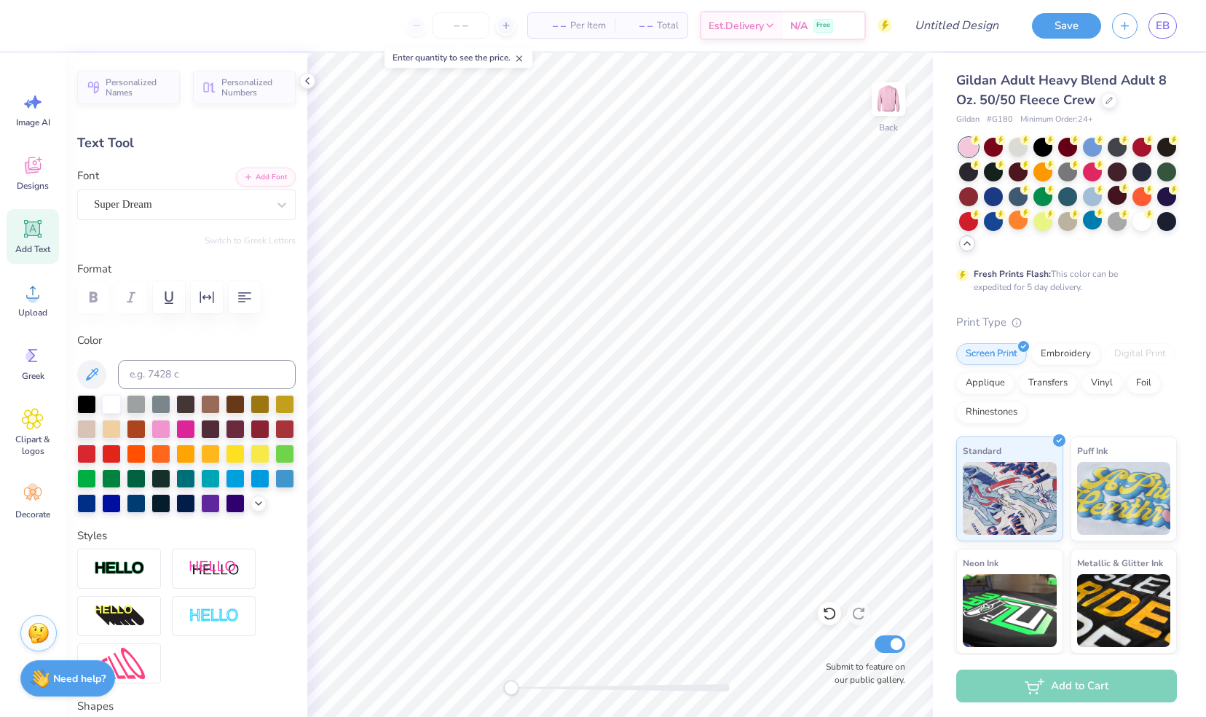
type input "1.71"
type input "11.02"
click at [191, 198] on div "Super Dream" at bounding box center [181, 204] width 176 height 23
type input "mag"
